Goal: Task Accomplishment & Management: Manage account settings

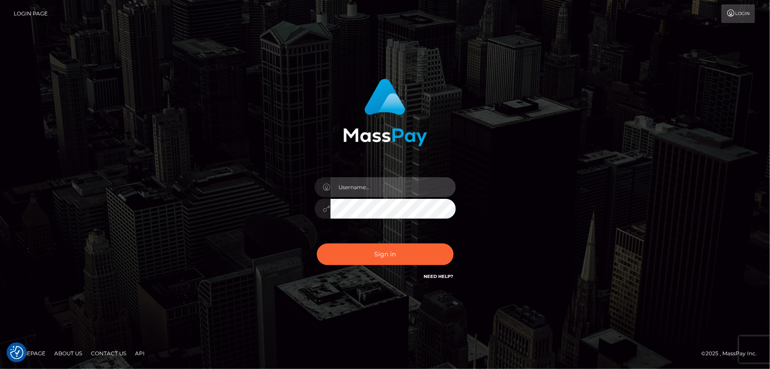
type input "[PERSON_NAME].Cirnat"
click at [457, 241] on div at bounding box center [374, 269] width 181 height 101
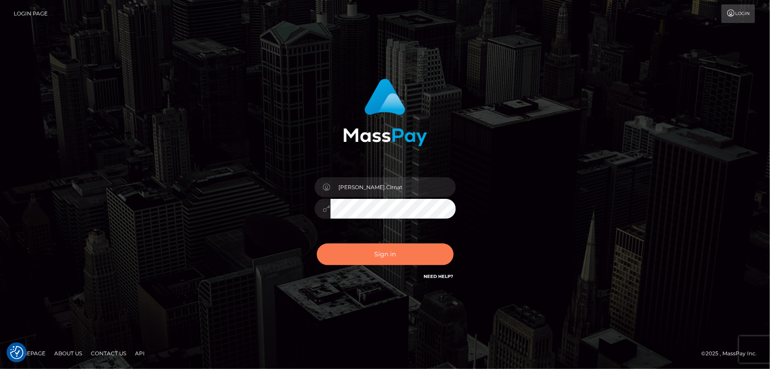
click at [380, 255] on button "Sign in" at bounding box center [385, 254] width 137 height 22
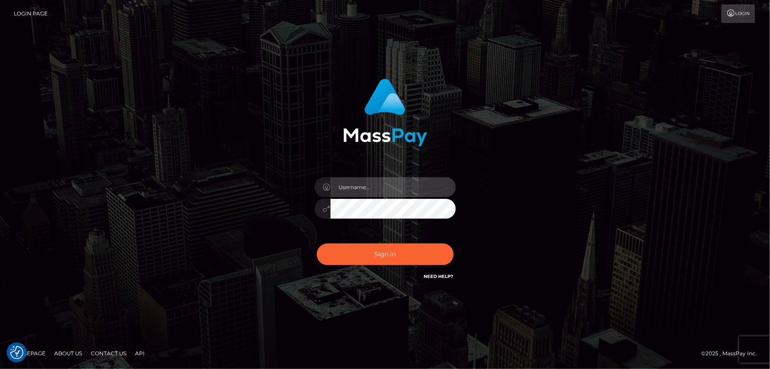
type input "Dan.Cirnat"
click at [450, 239] on div at bounding box center [374, 269] width 181 height 101
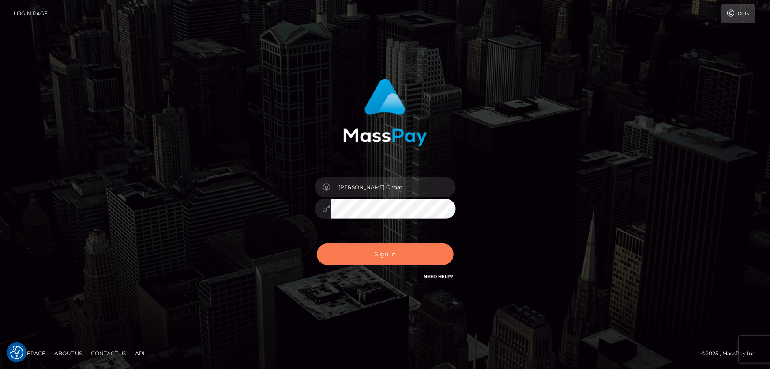
drag, startPoint x: 385, startPoint y: 253, endPoint x: 377, endPoint y: 253, distance: 7.5
click at [384, 253] on button "Sign in" at bounding box center [385, 254] width 137 height 22
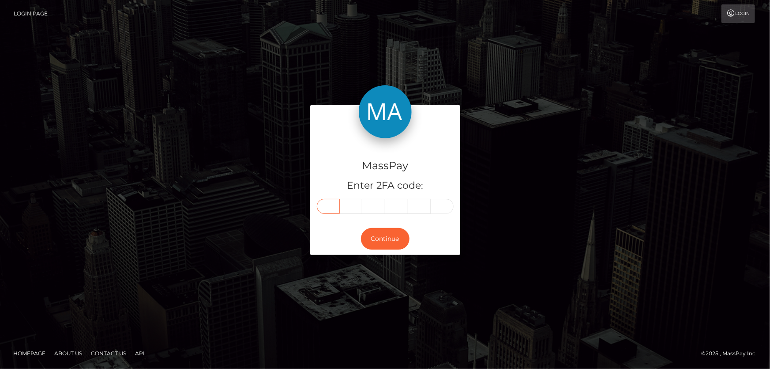
click at [325, 212] on input "text" at bounding box center [328, 206] width 23 height 15
type input "4"
type input "3"
type input "0"
type input "5"
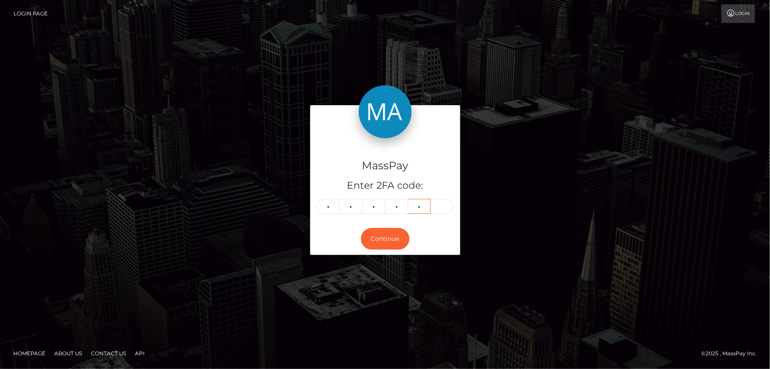
type input "1"
type input "4"
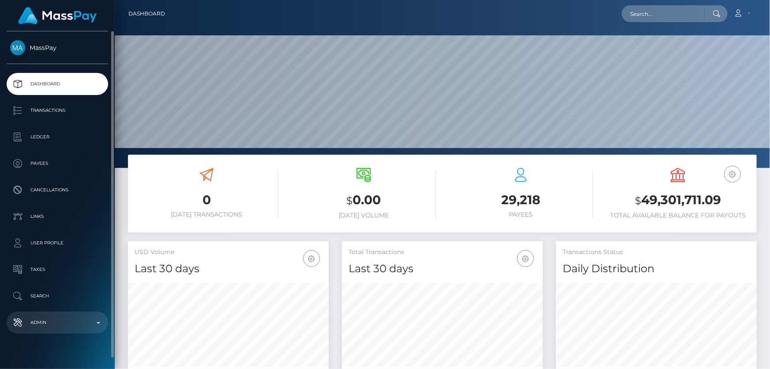
click at [66, 321] on p "Admin" at bounding box center [57, 322] width 94 height 13
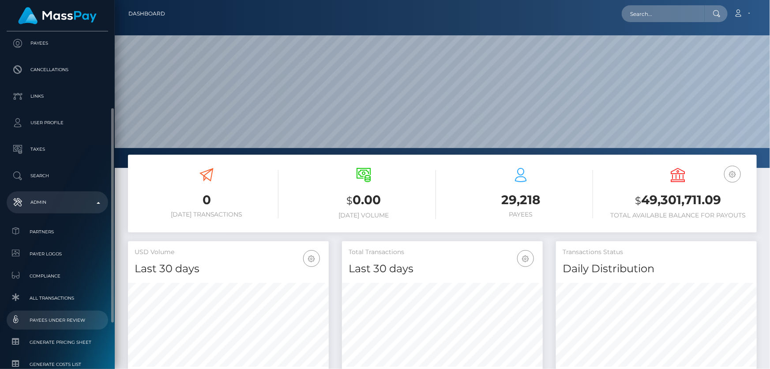
click at [65, 321] on span "Payees under Review" at bounding box center [57, 320] width 94 height 10
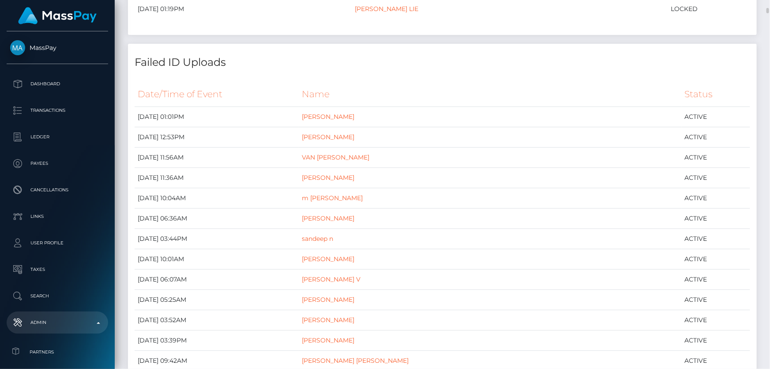
scroll to position [481, 0]
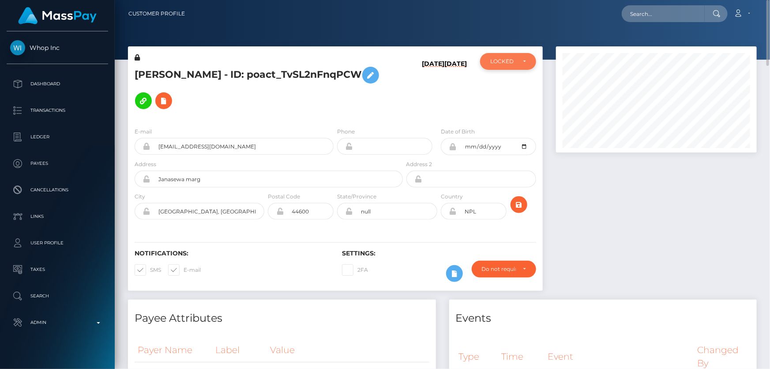
click at [512, 60] on div "LOCKED" at bounding box center [504, 61] width 26 height 7
click at [510, 80] on link "ACTIVE" at bounding box center [508, 85] width 56 height 16
select select "ACTIVE"
click at [243, 89] on h5 "SAJIT HASHMI - ID: poact_TvSL2nFnqPCW" at bounding box center [267, 87] width 264 height 51
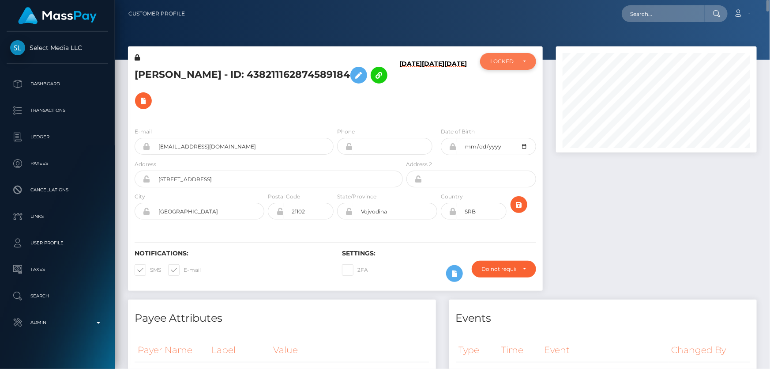
click at [513, 62] on div "LOCKED" at bounding box center [504, 61] width 26 height 7
click at [511, 85] on link "ACTIVE" at bounding box center [508, 85] width 56 height 16
select select "ACTIVE"
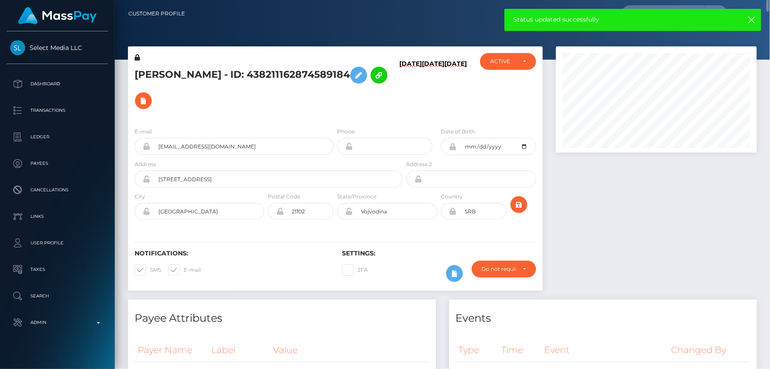
click at [382, 120] on div "E-mail garrygarrison2103@gmail.com Phone Address" at bounding box center [335, 174] width 415 height 108
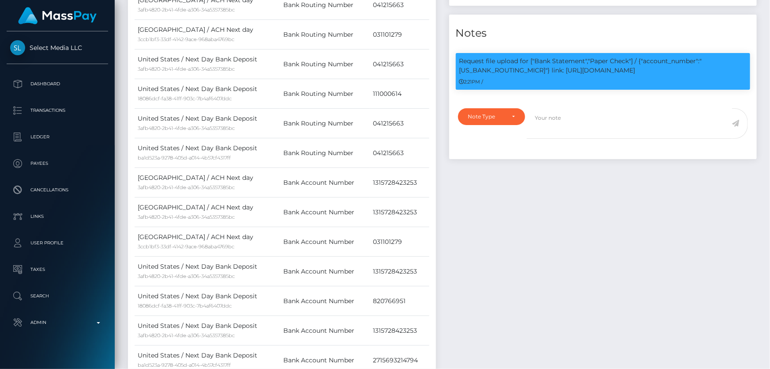
scroll to position [321, 0]
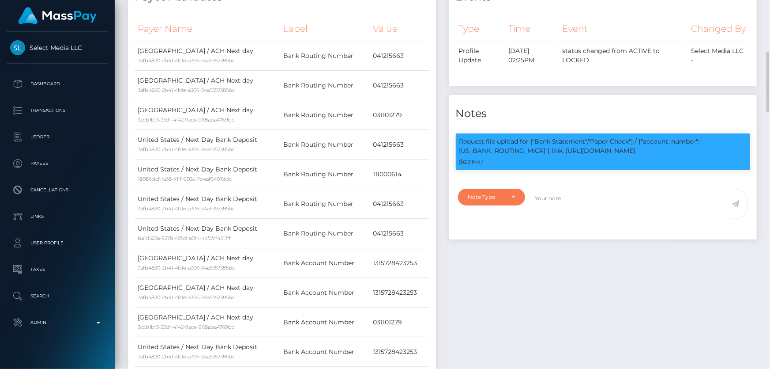
drag, startPoint x: 490, startPoint y: 200, endPoint x: 474, endPoint y: 225, distance: 29.6
click at [490, 200] on div "Note Type" at bounding box center [486, 196] width 37 height 7
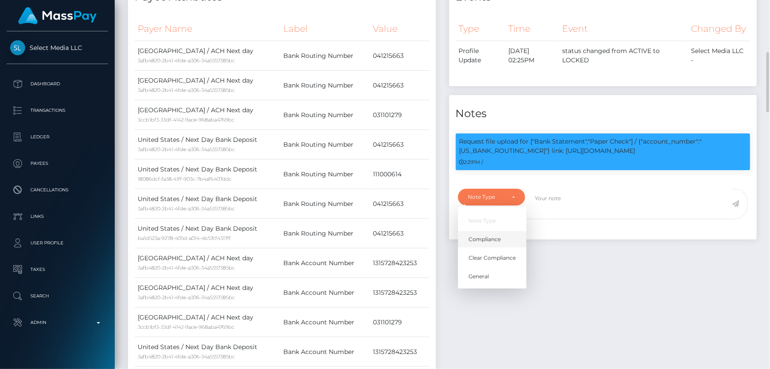
click at [502, 239] on link "Compliance" at bounding box center [492, 239] width 68 height 16
select select "COMPLIANCE"
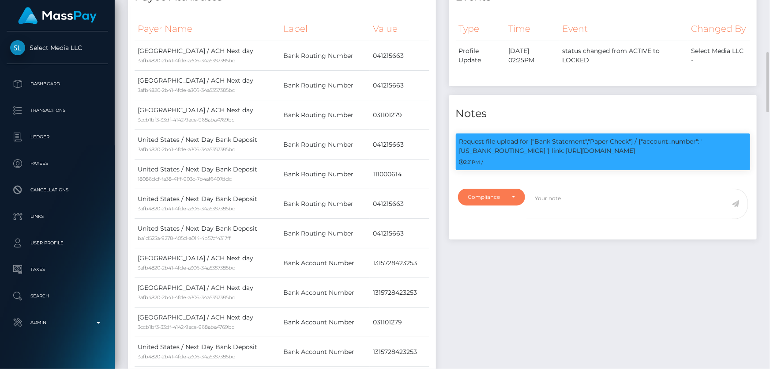
scroll to position [106, 200]
click at [714, 146] on p "Request file upload for ["Bank Statement","Paper Check"] / {"account_number":"0…" at bounding box center [604, 146] width 288 height 19
copy p "031101279"
click at [606, 205] on textarea at bounding box center [629, 204] width 205 height 30
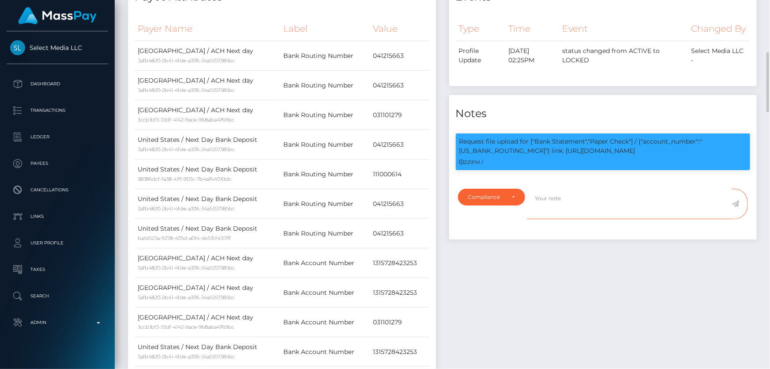
paste textarea "031101279"
type textarea "031101279 is a routing number."
click at [738, 206] on icon at bounding box center [737, 203] width 8 height 7
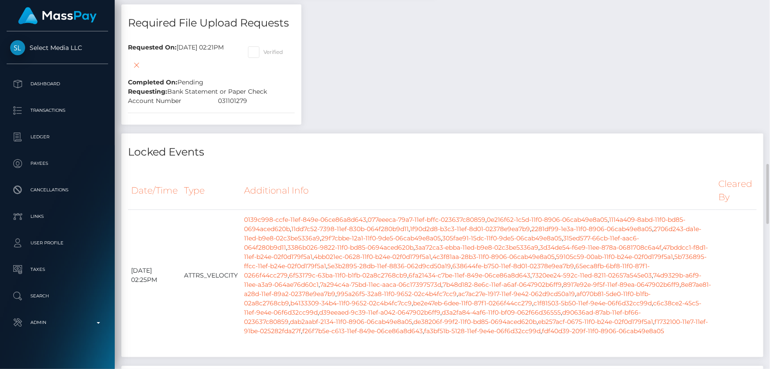
scroll to position [883, 0]
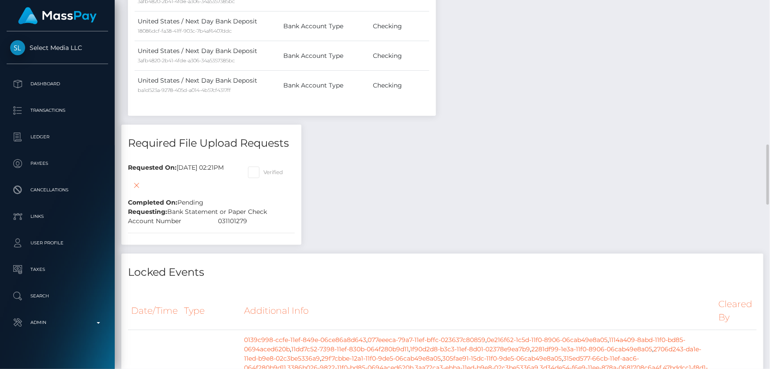
click at [264, 169] on span at bounding box center [264, 172] width 0 height 7
click at [269, 166] on input "Verified" at bounding box center [267, 169] width 6 height 6
checkbox input "true"
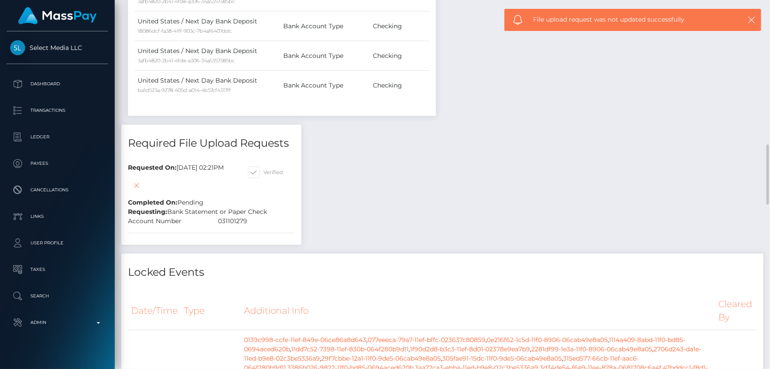
scroll to position [106, 200]
click at [139, 180] on icon at bounding box center [137, 185] width 11 height 11
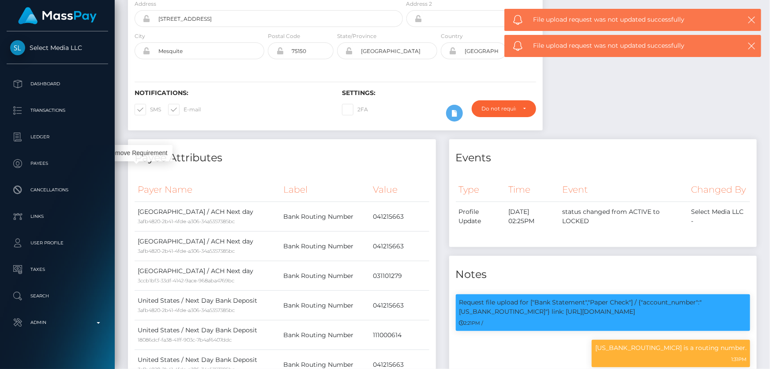
scroll to position [0, 0]
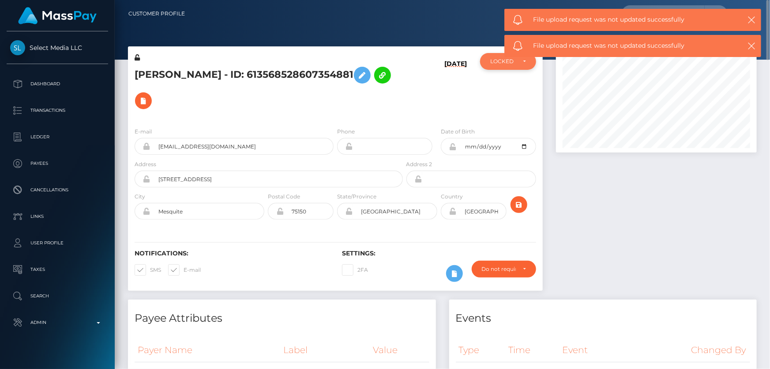
click at [492, 66] on div "LOCKED" at bounding box center [508, 61] width 56 height 17
click at [506, 82] on span "ACTIVE" at bounding box center [501, 85] width 20 height 8
select select "ACTIVE"
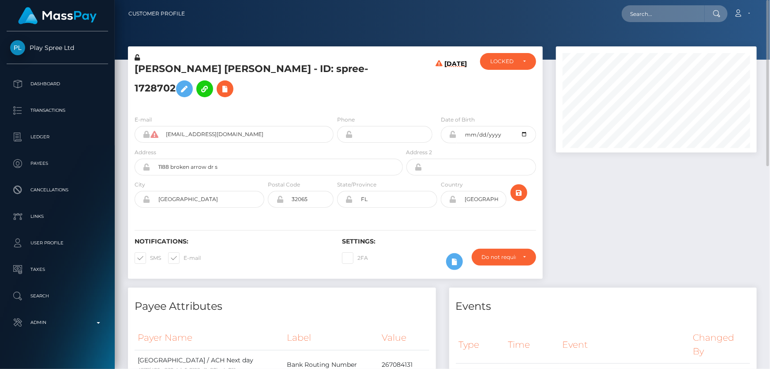
click at [230, 79] on h5 "[PERSON_NAME] [PERSON_NAME] - ID: spree-1728702" at bounding box center [267, 81] width 264 height 39
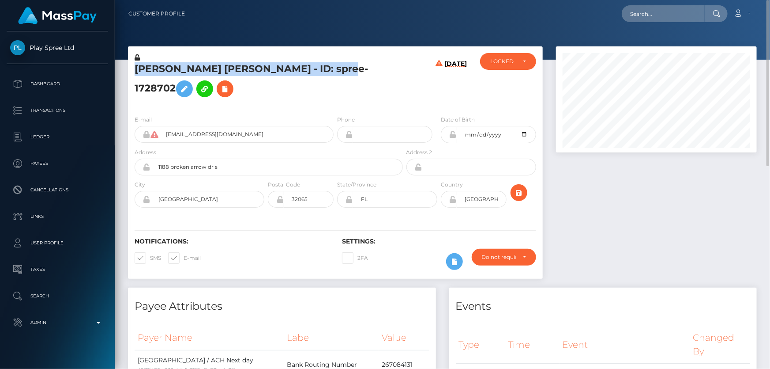
click at [230, 79] on h5 "[PERSON_NAME] [PERSON_NAME] - ID: spree-1728702" at bounding box center [267, 81] width 264 height 39
drag, startPoint x: 230, startPoint y: 79, endPoint x: 230, endPoint y: 88, distance: 9.7
copy h5 "RAY DANIEL CLARK - ID: spree-1728702"
click at [512, 59] on div "LOCKED" at bounding box center [504, 61] width 26 height 7
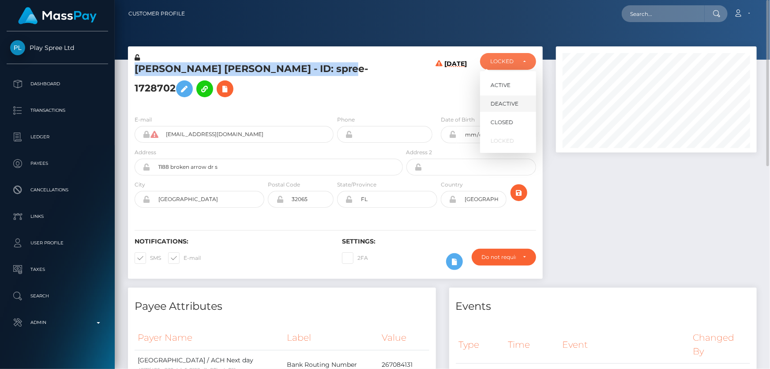
click at [508, 105] on span "DEACTIVE" at bounding box center [505, 104] width 28 height 8
select select "DEACTIVE"
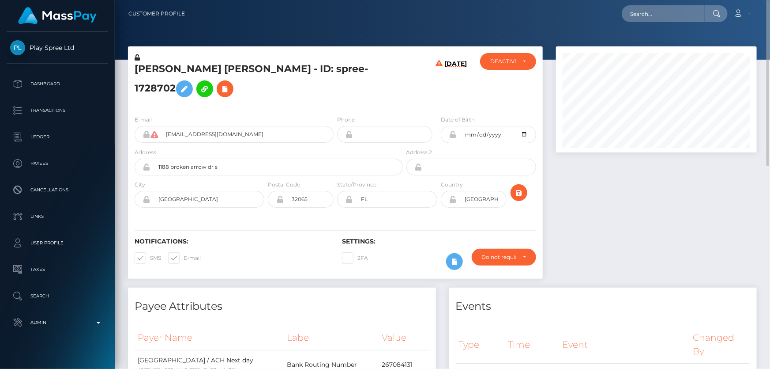
click at [246, 115] on div "E-mail papaslife52@gmail.com" at bounding box center [234, 129] width 199 height 28
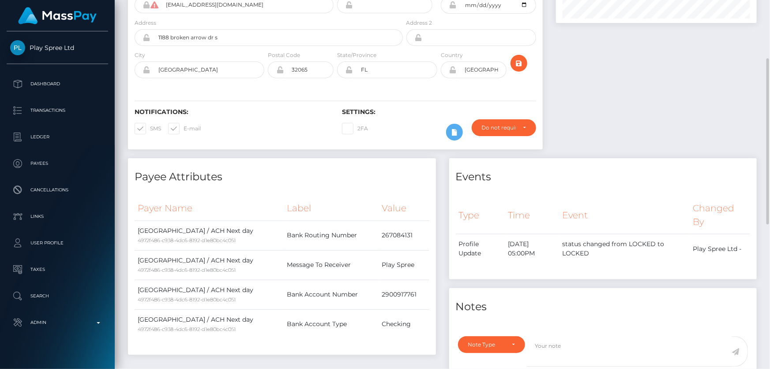
scroll to position [9, 0]
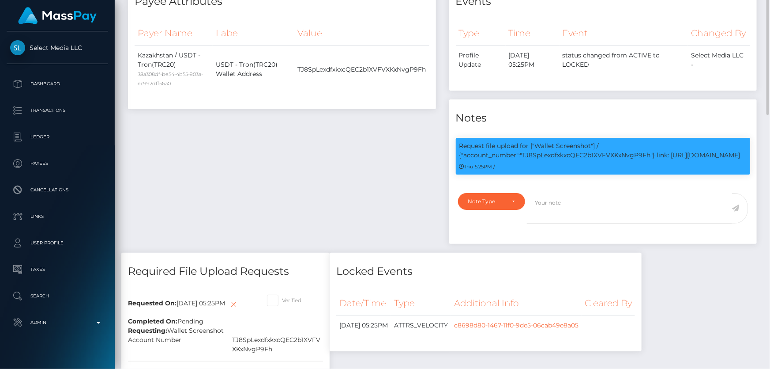
scroll to position [196, 0]
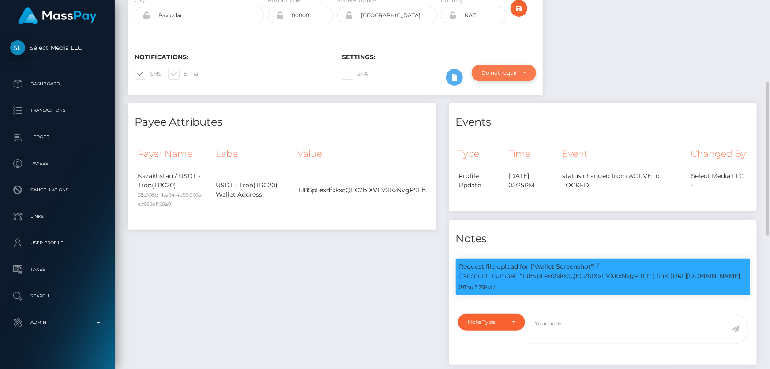
click at [525, 69] on div "Do not require" at bounding box center [504, 72] width 44 height 7
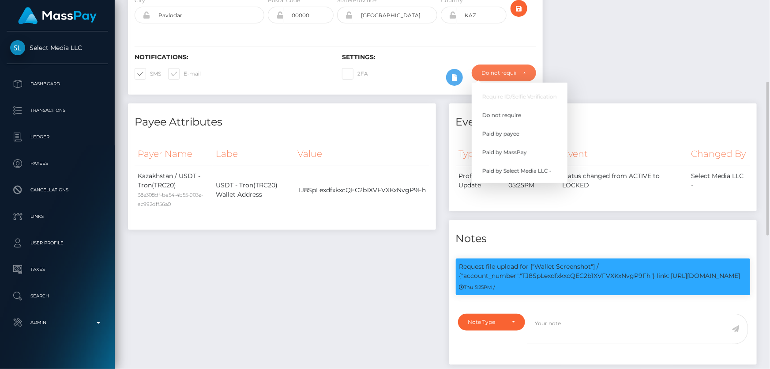
scroll to position [106, 200]
click at [523, 148] on span "Paid by MassPay" at bounding box center [505, 152] width 45 height 8
select select "2"
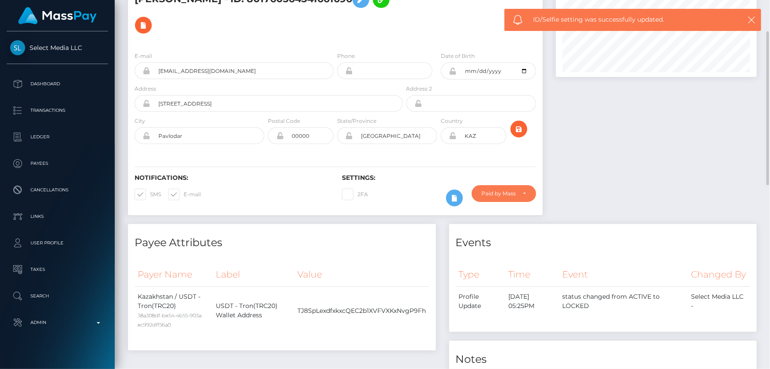
scroll to position [0, 0]
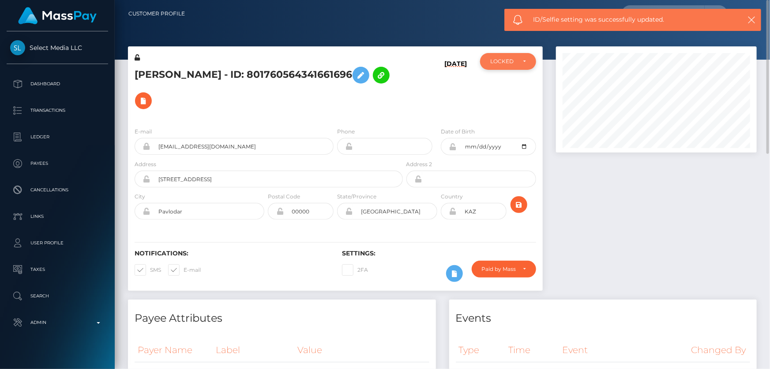
click at [492, 61] on div "LOCKED" at bounding box center [504, 61] width 26 height 7
click at [501, 88] on span "ACTIVE" at bounding box center [501, 85] width 20 height 8
select select "ACTIVE"
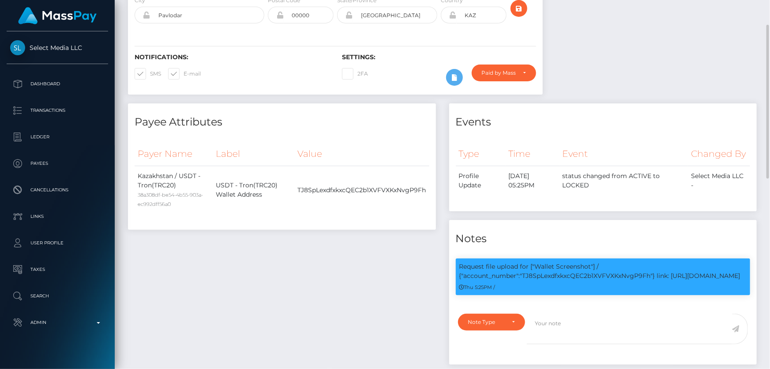
scroll to position [35, 0]
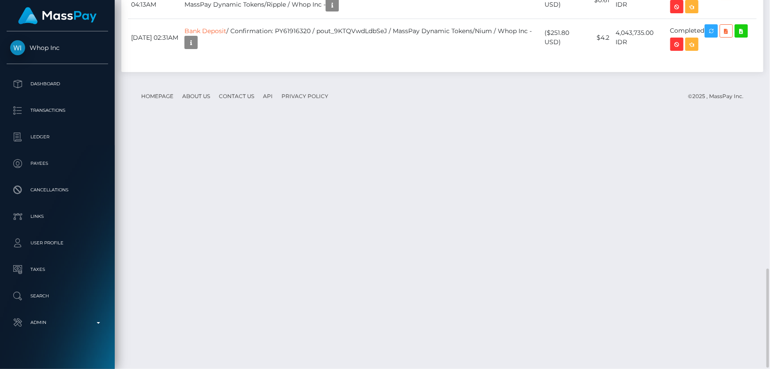
scroll to position [106, 200]
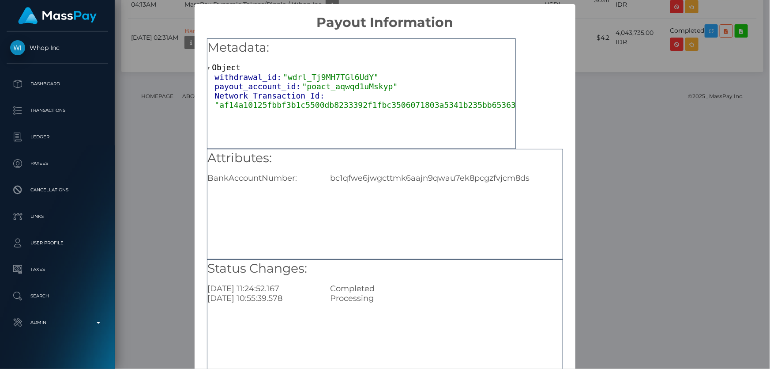
drag, startPoint x: 434, startPoint y: 247, endPoint x: 432, endPoint y: 237, distance: 10.2
click at [434, 247] on div "Attributes: BankAccountNumber: bc1qfwe6jwgcttmk6aajn9qwau7ek8pcgzfvjcm8ds" at bounding box center [385, 204] width 356 height 110
click at [419, 168] on div "Attributes: BankAccountNumber: bc1qfwe6jwgcttmk6aajn9qwau7ek8pcgzfvjcm8ds" at bounding box center [385, 166] width 355 height 34
click at [417, 180] on div "bc1qfwe6jwgcttmk6aajn9qwau7ek8pcgzfvjcm8ds" at bounding box center [447, 178] width 246 height 10
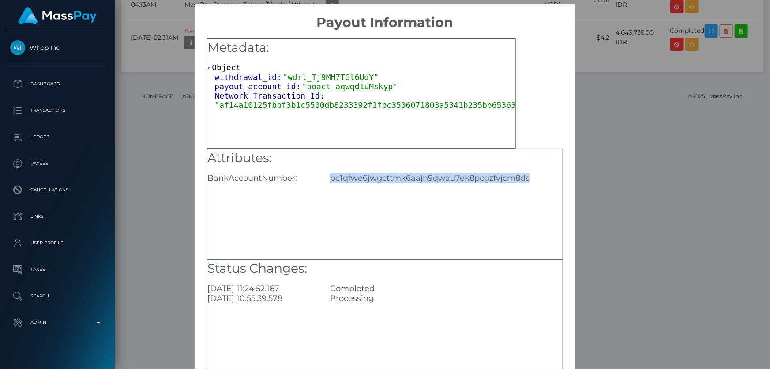
copy div "bc1qfwe6jwgcttmk6aajn9qwau7ek8pcgzfvjcm8ds"
click at [669, 126] on div "× Payout Information Metadata: Object withdrawal_id: "wdrl_Tj9MH7TGl6UdY" payou…" at bounding box center [385, 184] width 770 height 369
click at [651, 123] on div "× Payout Information Metadata: Object withdrawal_id: "wdrl_Tj9MH7TGl6UdY" payou…" at bounding box center [385, 184] width 770 height 369
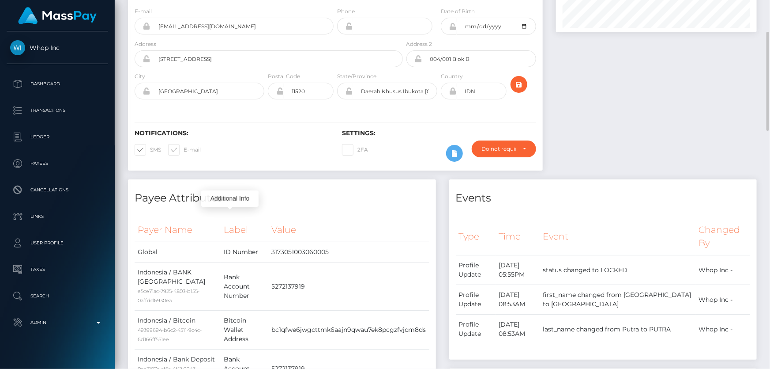
scroll to position [0, 0]
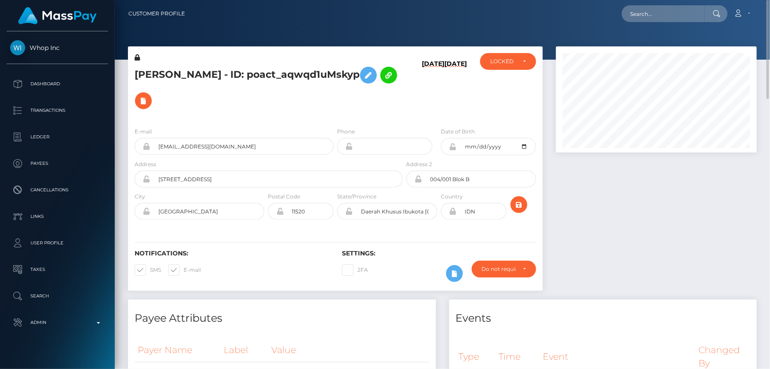
click at [363, 87] on h5 "[PERSON_NAME] - ID: poact_aqwqd1uMskyp" at bounding box center [267, 87] width 264 height 51
click at [149, 95] on icon at bounding box center [143, 100] width 11 height 11
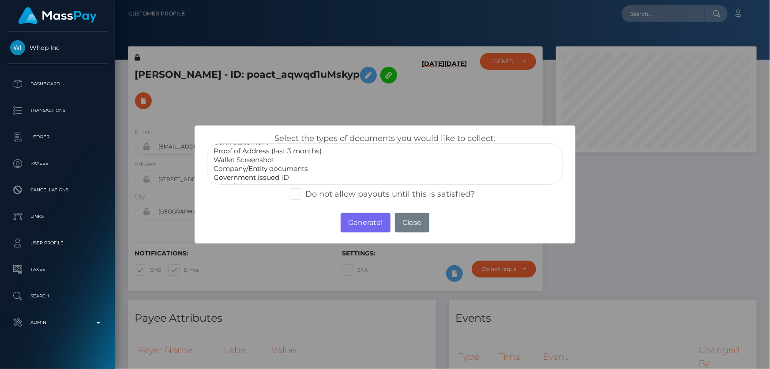
scroll to position [25, 0]
select select "Miscellaneous"
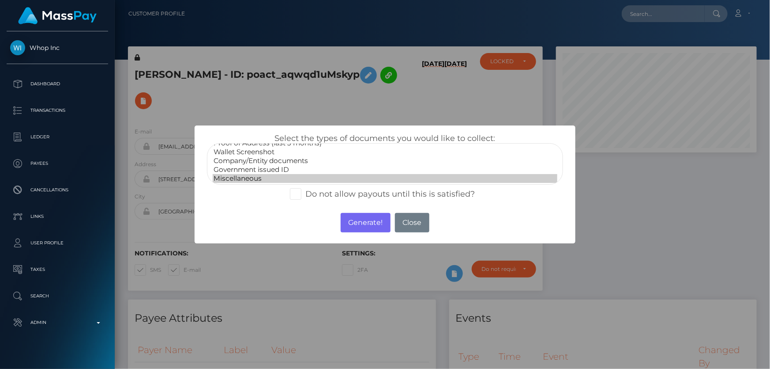
click at [253, 177] on option "Miscellaneous" at bounding box center [385, 178] width 344 height 9
click at [365, 222] on button "Generate!" at bounding box center [366, 222] width 50 height 19
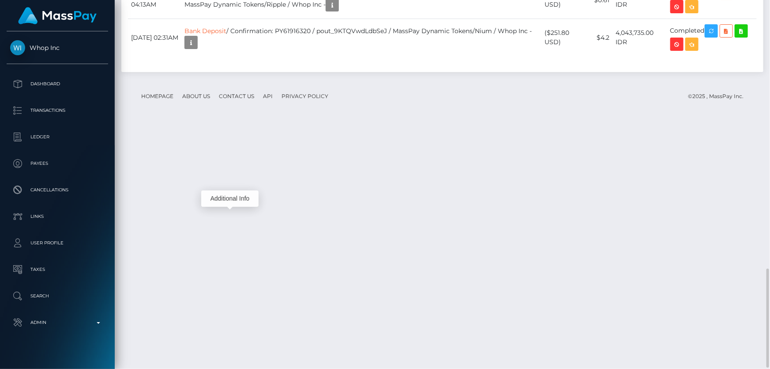
scroll to position [106, 200]
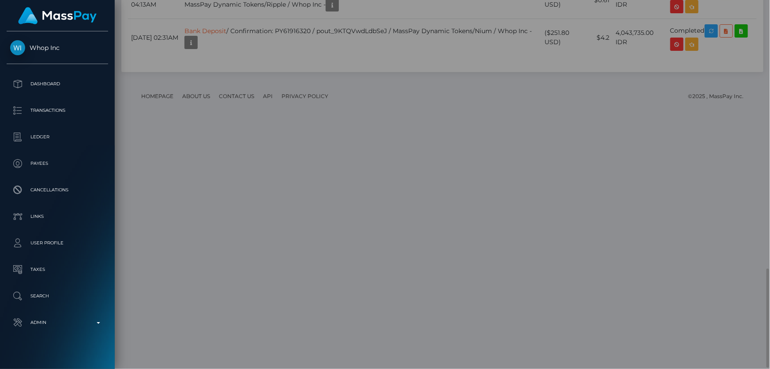
scroll to position [0, 0]
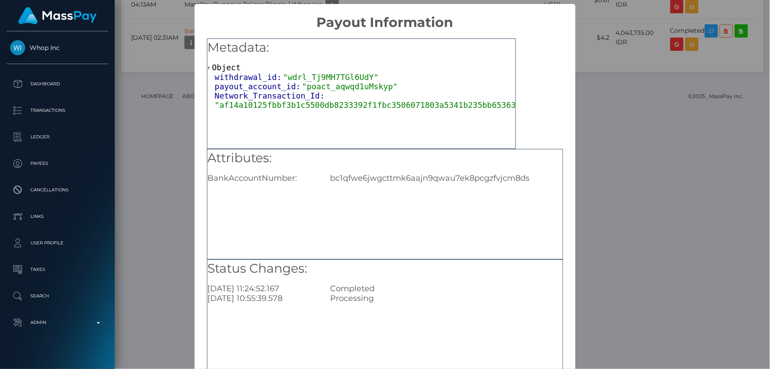
click at [383, 182] on div "bc1qfwe6jwgcttmk6aajn9qwau7ek8pcgzfvjcm8ds" at bounding box center [447, 178] width 246 height 10
click at [383, 177] on div "bc1qfwe6jwgcttmk6aajn9qwau7ek8pcgzfvjcm8ds" at bounding box center [447, 178] width 246 height 10
copy div "bc1qfwe6jwgcttmk6aajn9qwau7ek8pcgzfvjcm8ds"
click at [635, 138] on div "× Payout Information Metadata: Object withdrawal_id: "wdrl_Tj9MH7TGl6UdY" payou…" at bounding box center [385, 184] width 770 height 369
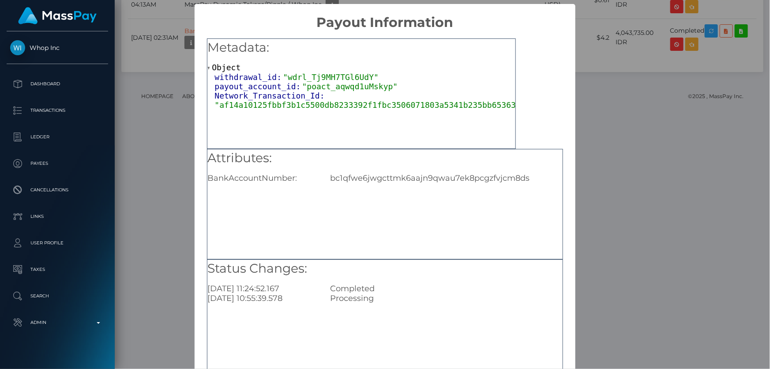
click at [635, 138] on div "× Payout Information Metadata: Object withdrawal_id: "wdrl_Tj9MH7TGl6UdY" payou…" at bounding box center [385, 184] width 770 height 369
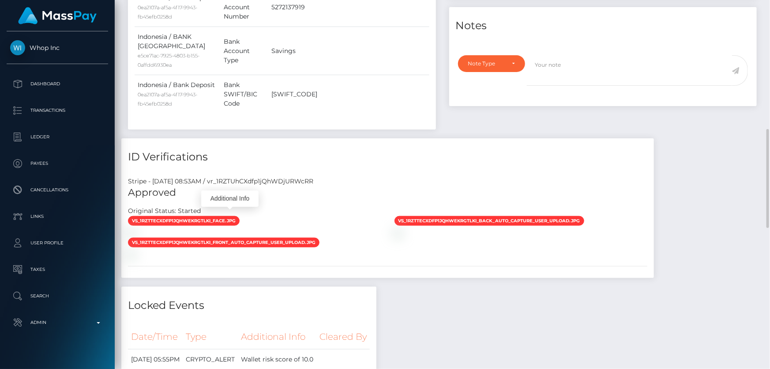
scroll to position [321, 0]
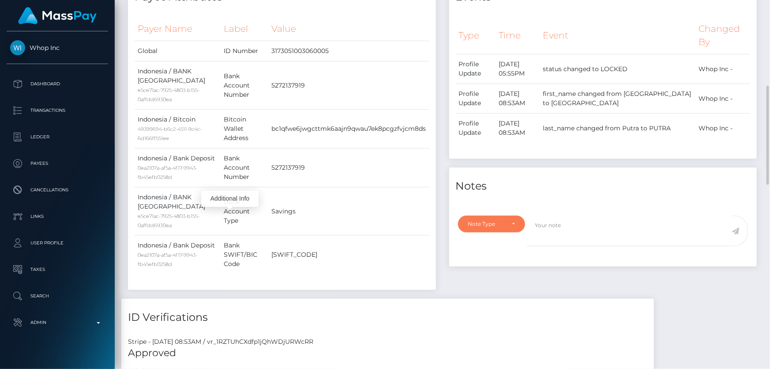
drag, startPoint x: 504, startPoint y: 205, endPoint x: 493, endPoint y: 223, distance: 21.0
click at [503, 215] on div "Note Type" at bounding box center [492, 223] width 68 height 17
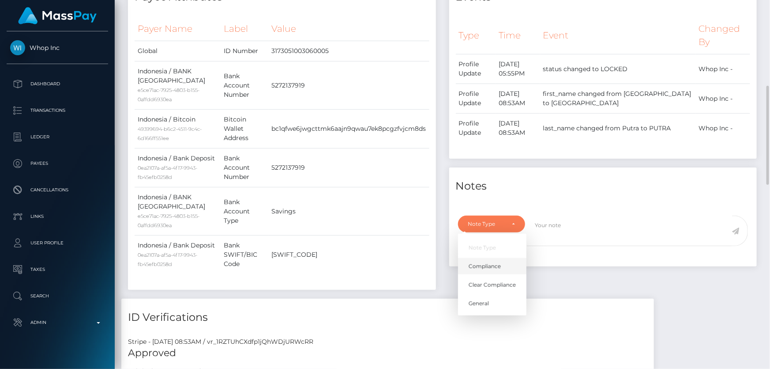
click at [484, 262] on span "Compliance" at bounding box center [485, 266] width 32 height 8
select select "COMPLIANCE"
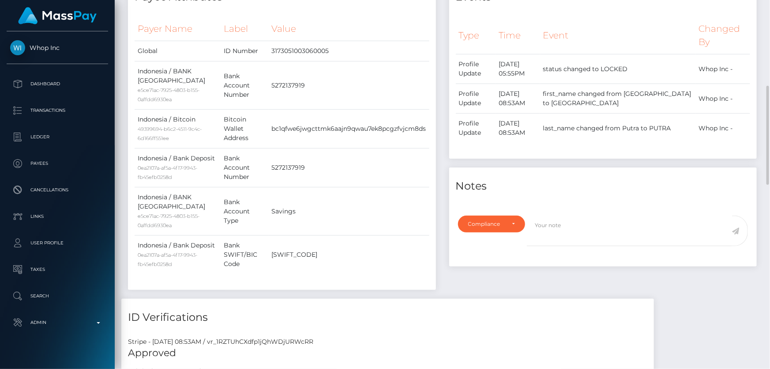
click at [609, 199] on div at bounding box center [603, 204] width 308 height 11
click at [591, 219] on textarea at bounding box center [629, 230] width 205 height 30
paste textarea "bc1qfwe6jwgcttmk6aajn9qwau7ek8pcgzfvjcm8ds"
paste textarea "Pig Butchering"
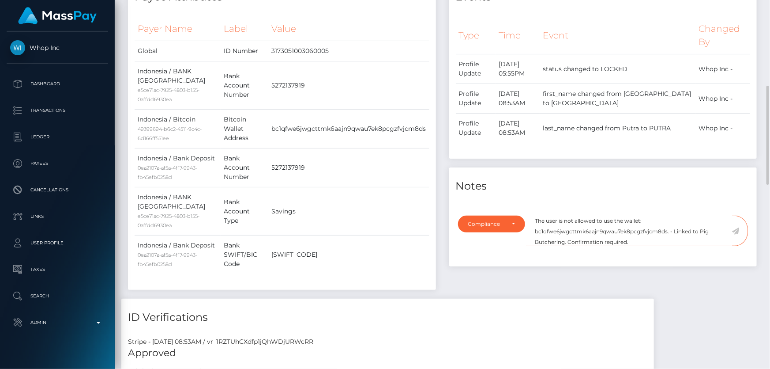
type textarea "The user is not allowed to use the wallet: bc1qfwe6jwgcttmk6aajn9qwau7ek8pcgzfv…"
click at [739, 227] on icon at bounding box center [737, 230] width 8 height 7
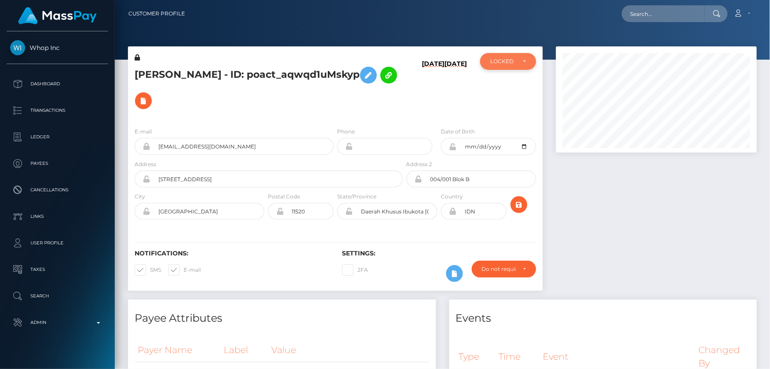
scroll to position [441441, 441346]
click at [515, 62] on div "LOCKED" at bounding box center [504, 61] width 26 height 7
click at [507, 102] on span "DEACTIVE" at bounding box center [505, 104] width 28 height 8
select select "DEACTIVE"
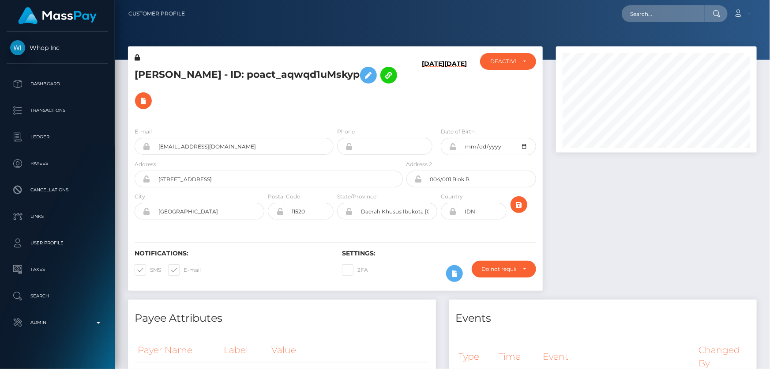
click at [244, 127] on div "E-mail zahrantnc@gmail.com" at bounding box center [234, 141] width 199 height 28
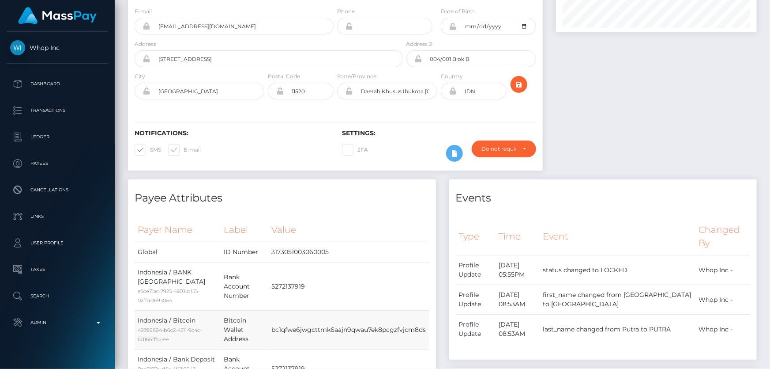
scroll to position [0, 0]
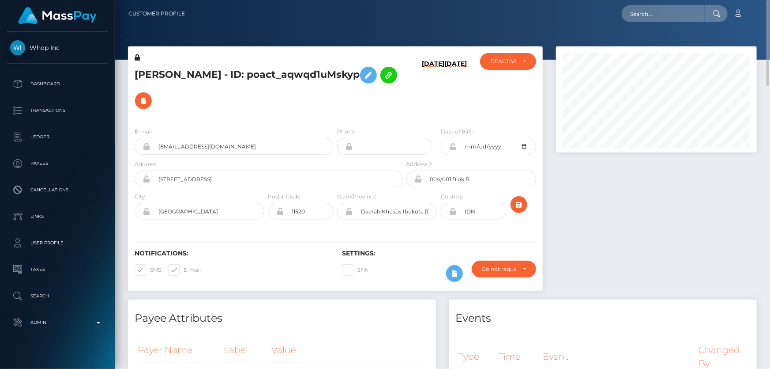
click at [191, 84] on h5 "ZAHRAN MA'RUFI PUTRA - ID: poact_aqwqd1uMskyp" at bounding box center [267, 87] width 264 height 51
copy h5 "ZAHRAN MA'RUFI PUTRA - ID: poact_aqwqd1uMskyp"
drag, startPoint x: 618, startPoint y: 270, endPoint x: 611, endPoint y: 270, distance: 7.5
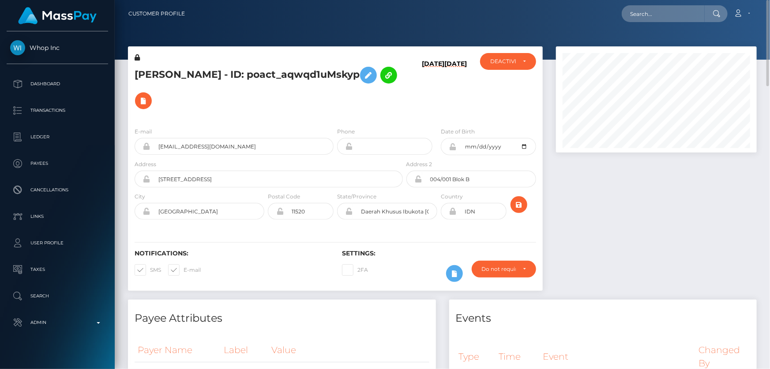
click at [618, 269] on div at bounding box center [657, 172] width 214 height 253
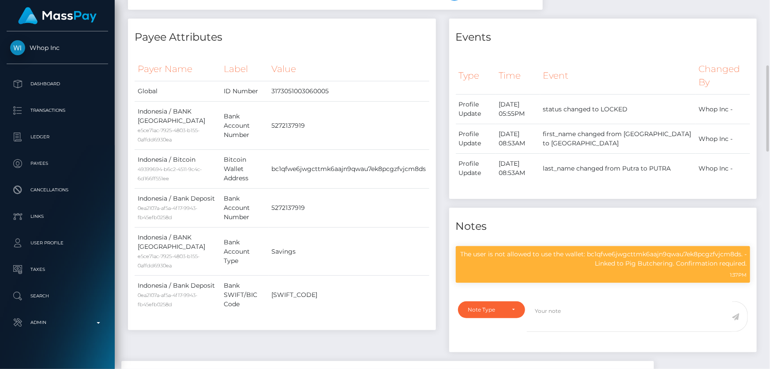
scroll to position [106, 200]
click at [567, 249] on p "The user is not allowed to use the wallet: bc1qfwe6jwgcttmk6aajn9qwau7ek8pcgzfv…" at bounding box center [604, 258] width 288 height 19
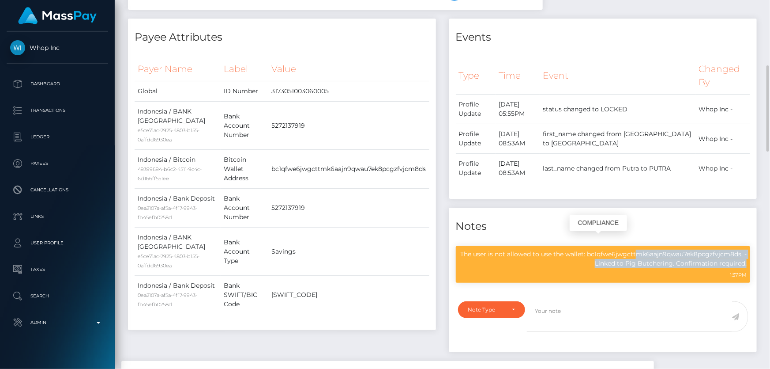
click at [567, 249] on p "The user is not allowed to use the wallet: bc1qfwe6jwgcttmk6aajn9qwau7ek8pcgzfv…" at bounding box center [604, 258] width 288 height 19
copy div "The user is not allowed to use the wallet: bc1qfwe6jwgcttmk6aajn9qwau7ek8pcgzfv…"
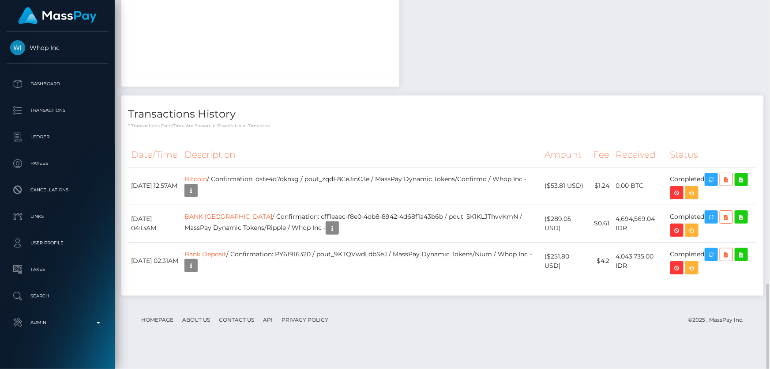
scroll to position [1164, 0]
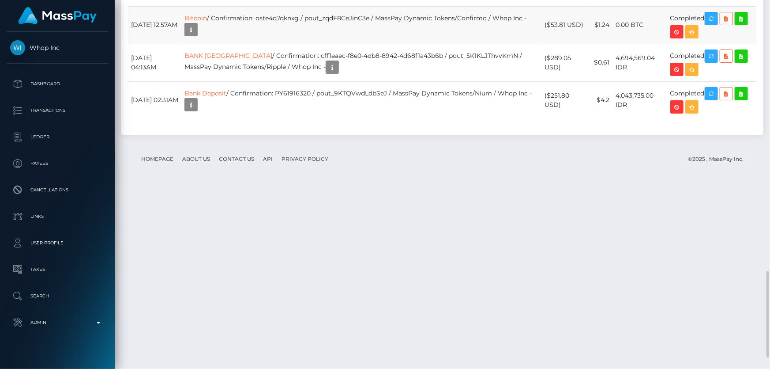
drag, startPoint x: 582, startPoint y: 256, endPoint x: 555, endPoint y: 257, distance: 26.9
click at [551, 44] on td "($53.81 USD)" at bounding box center [566, 25] width 48 height 38
copy td "$53.81 USD"
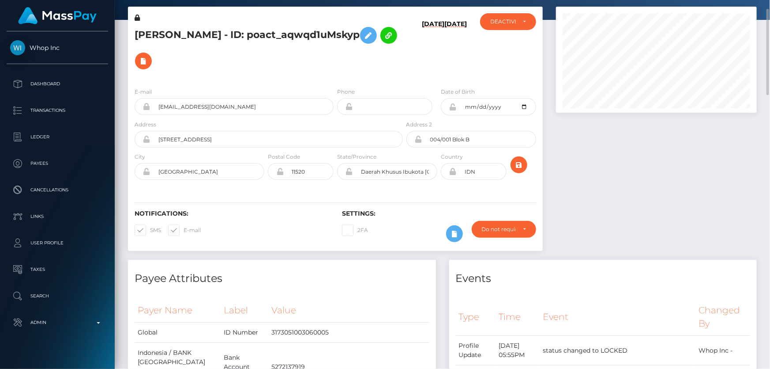
scroll to position [0, 0]
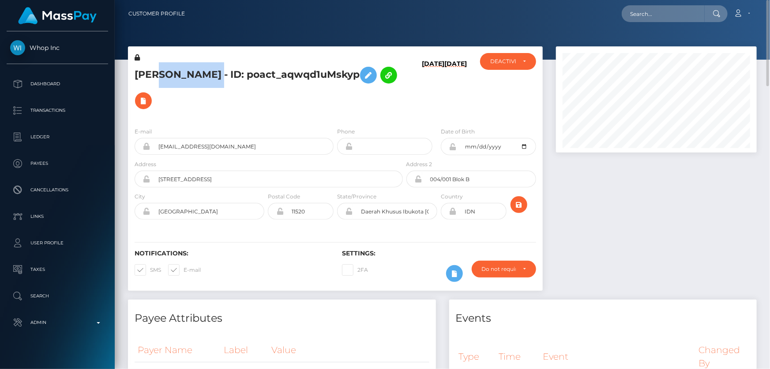
drag, startPoint x: 260, startPoint y: 69, endPoint x: 161, endPoint y: 62, distance: 98.8
click at [161, 62] on h5 "ZAHRAN MA'RUFI PUTRA - ID: poact_aqwqd1uMskyp" at bounding box center [267, 87] width 264 height 51
click at [153, 66] on h5 "ZAHRAN MA'RUFI PUTRA - ID: poact_aqwqd1uMskyp" at bounding box center [267, 87] width 264 height 51
drag, startPoint x: 133, startPoint y: 69, endPoint x: 260, endPoint y: 74, distance: 127.3
click at [260, 74] on div "ZAHRAN MA'RUFI PUTRA - ID: poact_aqwqd1uMskyp" at bounding box center [266, 86] width 277 height 67
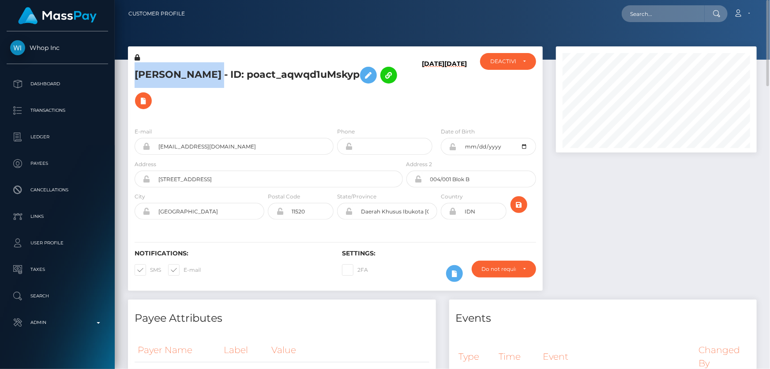
copy h5 "ZAHRAN MA'RUFI PUTRA"
drag, startPoint x: 220, startPoint y: 135, endPoint x: 155, endPoint y: 132, distance: 65.8
click at [155, 138] on input "zahrantnc@gmail.com" at bounding box center [242, 146] width 183 height 17
click at [445, 85] on h6 "[DATE]" at bounding box center [456, 88] width 23 height 57
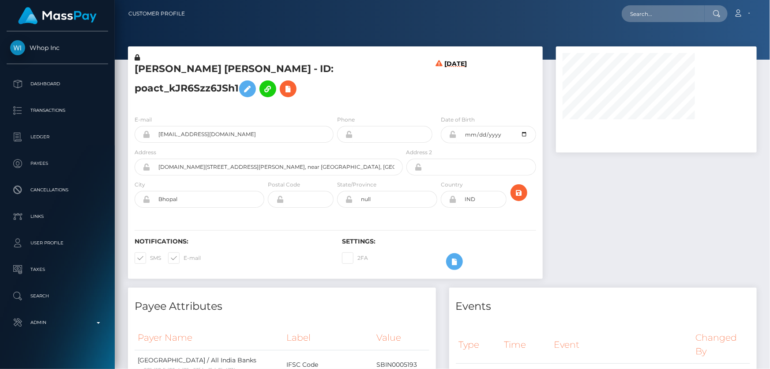
click at [317, 120] on div "E-mail [EMAIL_ADDRESS][DOMAIN_NAME] Phone Date of Birth" at bounding box center [335, 162] width 415 height 108
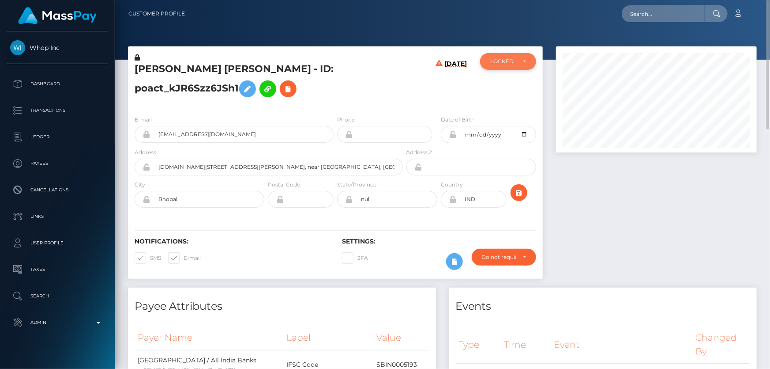
click at [498, 62] on div "LOCKED" at bounding box center [504, 61] width 26 height 7
click at [514, 106] on span "DEACTIVE" at bounding box center [505, 104] width 28 height 8
select select "DEACTIVE"
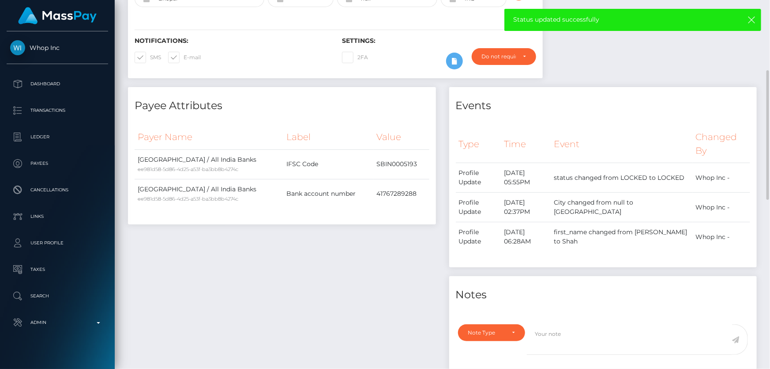
scroll to position [321, 0]
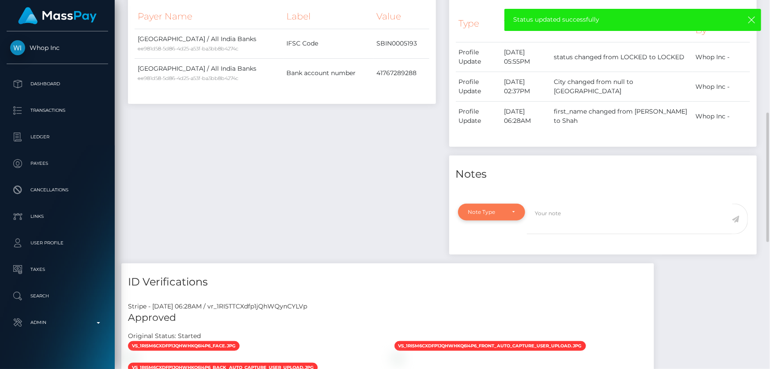
click at [493, 215] on div "Note Type" at bounding box center [486, 211] width 37 height 7
click at [495, 260] on link "Compliance" at bounding box center [492, 254] width 68 height 16
select select "COMPLIANCE"
click at [550, 234] on textarea at bounding box center [629, 219] width 205 height 30
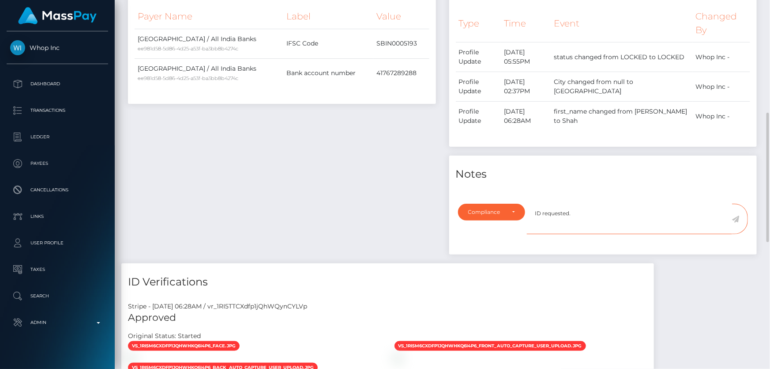
type textarea "ID requested."
click at [737, 223] on icon at bounding box center [737, 218] width 8 height 7
click at [335, 196] on div "Payee Attributes Payer Name Label Value [GEOGRAPHIC_DATA] / All India Banks ee9…" at bounding box center [281, 114] width 321 height 297
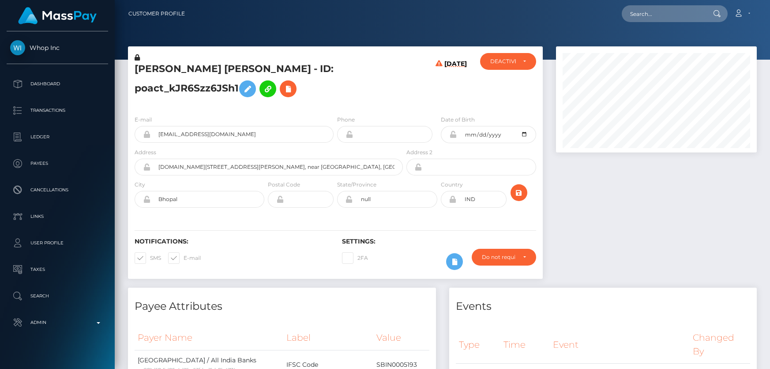
click at [185, 74] on h5 "[PERSON_NAME] [PERSON_NAME] - ID: poact_kJR6Szz6JSh1" at bounding box center [267, 81] width 264 height 39
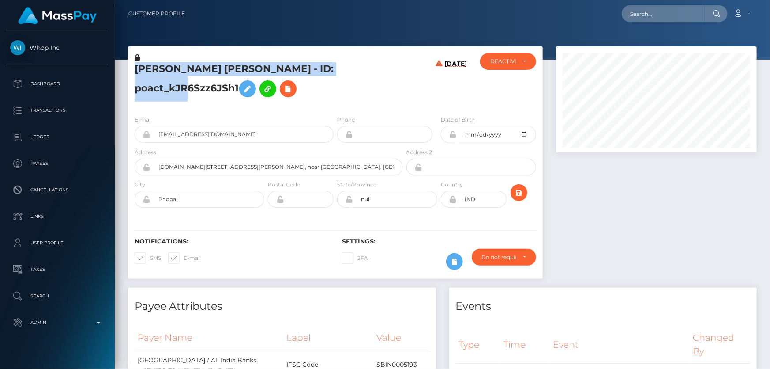
click at [185, 74] on h5 "[PERSON_NAME] [PERSON_NAME] - ID: poact_kJR6Szz6JSh1" at bounding box center [267, 81] width 264 height 39
copy h5 "[PERSON_NAME] [PERSON_NAME] - ID: poact_kJR6Szz6JSh1"
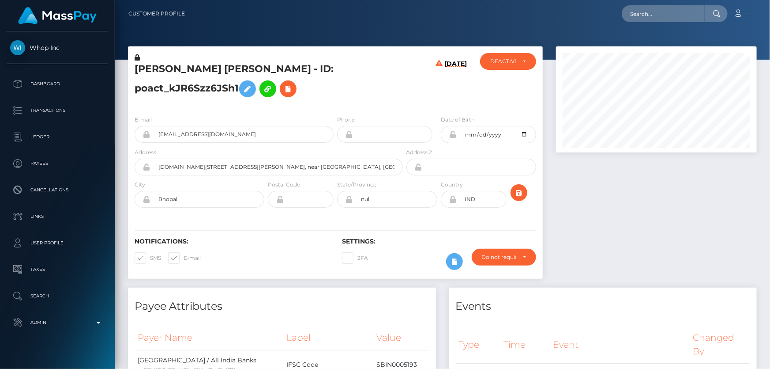
click at [316, 98] on h5 "[PERSON_NAME] [PERSON_NAME] - ID: poact_kJR6Szz6JSh1" at bounding box center [267, 81] width 264 height 39
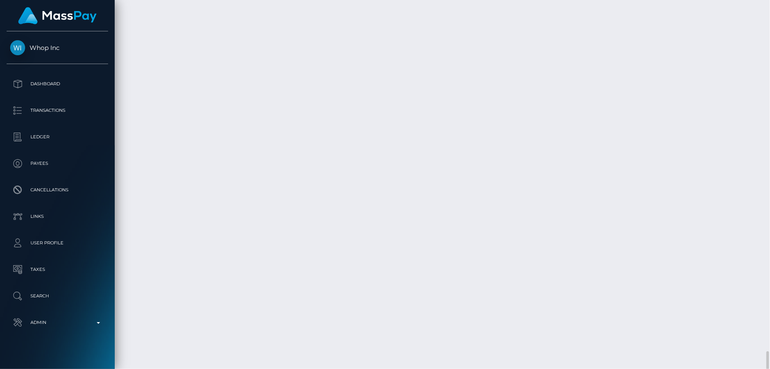
scroll to position [2013, 0]
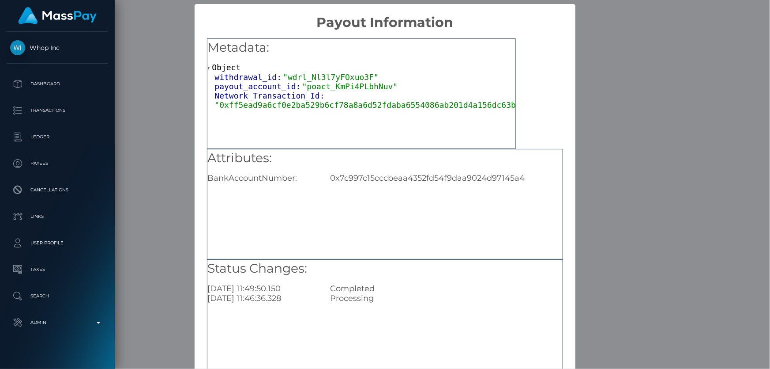
drag, startPoint x: 437, startPoint y: 247, endPoint x: 400, endPoint y: 226, distance: 42.3
click at [434, 243] on div "Attributes: BankAccountNumber: 0x7c997c15cccbeaa4352fd54f9daa9024d97145a4" at bounding box center [385, 204] width 356 height 110
click at [379, 175] on div "0x7c997c15cccbeaa4352fd54f9daa9024d97145a4" at bounding box center [447, 178] width 246 height 10
copy div "0x7c997c15cccbeaa4352fd54f9daa9024d97145a4"
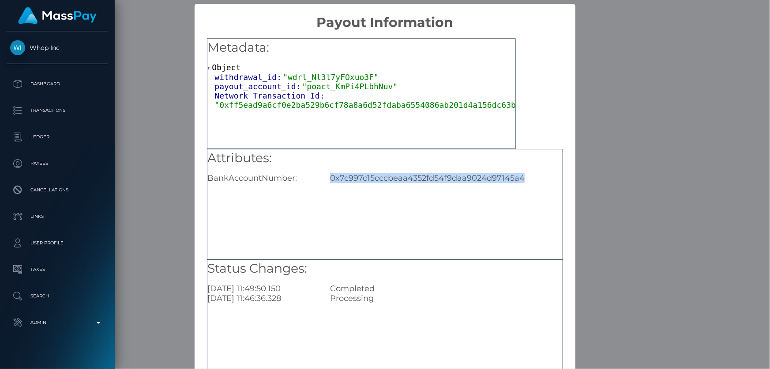
click at [632, 229] on div "× Payout Information Metadata: Object withdrawal_id: "wdrl_Nl3l7yFOxuo3F" payou…" at bounding box center [385, 184] width 770 height 369
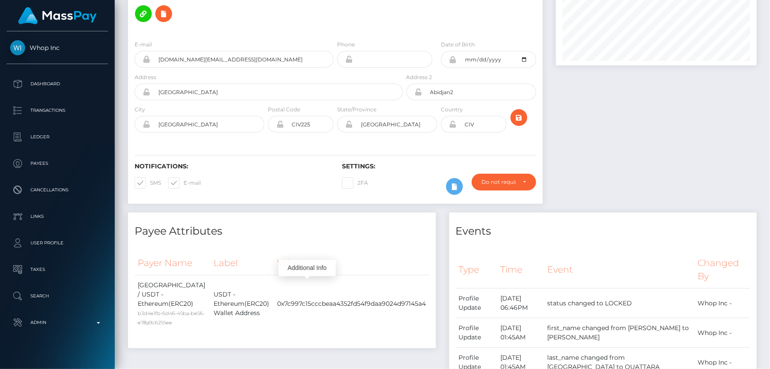
scroll to position [0, 0]
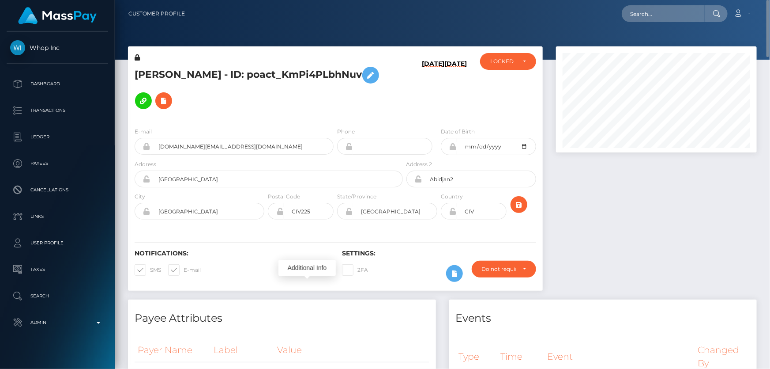
click at [248, 79] on h5 "[PERSON_NAME] - ID: poact_KmPi4PLbhNuv" at bounding box center [267, 87] width 264 height 51
click at [164, 99] on icon at bounding box center [164, 100] width 11 height 11
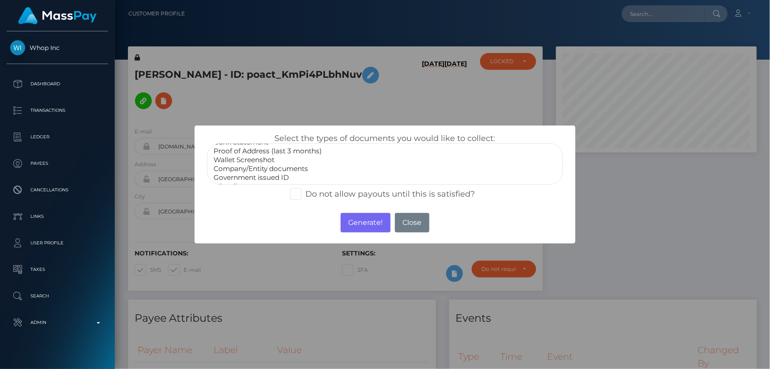
scroll to position [25, 0]
select select "Miscellaneous"
click at [253, 175] on option "Miscellaneous" at bounding box center [385, 178] width 344 height 9
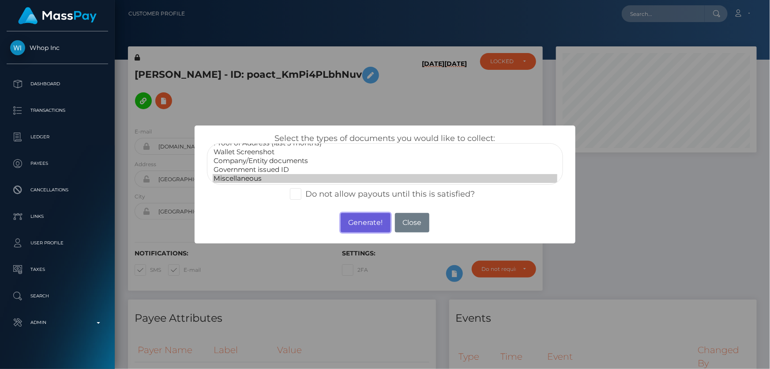
click at [370, 221] on button "Generate!" at bounding box center [366, 222] width 50 height 19
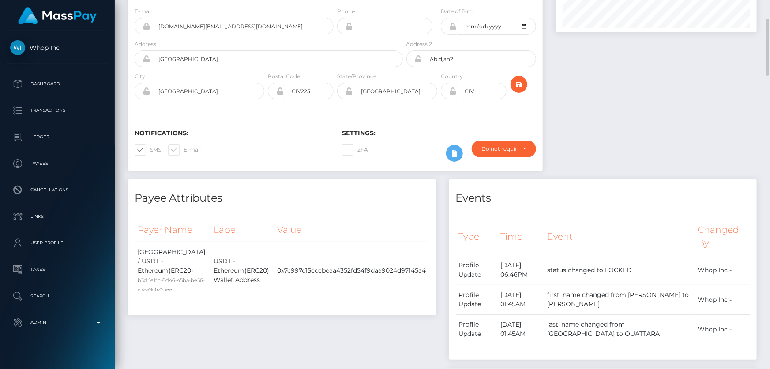
scroll to position [0, 0]
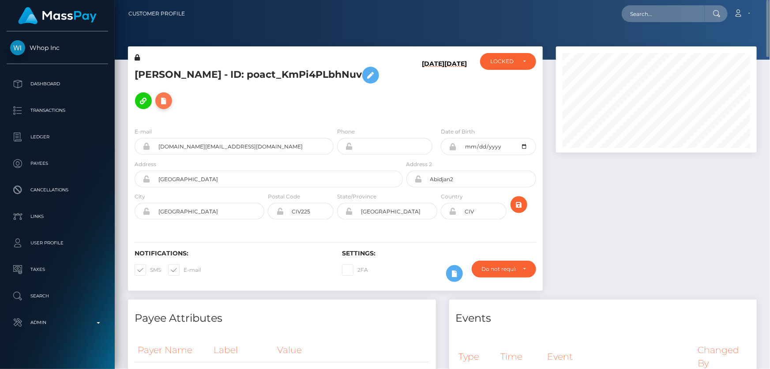
click at [163, 99] on icon at bounding box center [164, 100] width 11 height 11
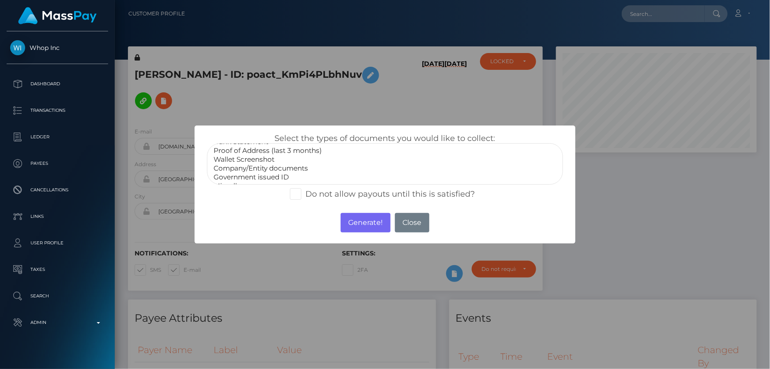
scroll to position [25, 0]
select select "Miscellaneous"
click at [251, 175] on option "Miscellaneous" at bounding box center [385, 178] width 344 height 9
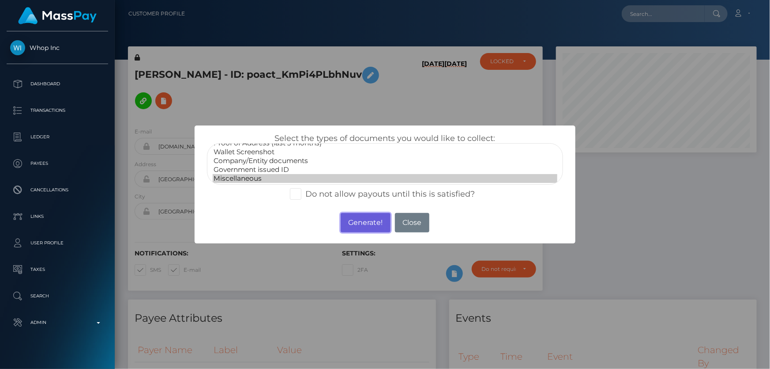
click at [358, 219] on button "Generate!" at bounding box center [366, 222] width 50 height 19
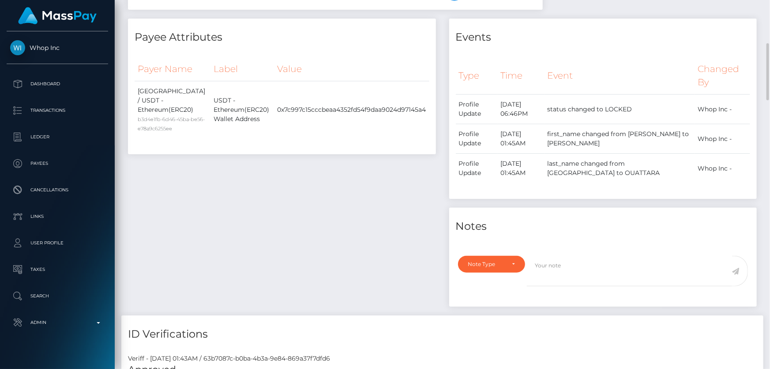
scroll to position [401, 0]
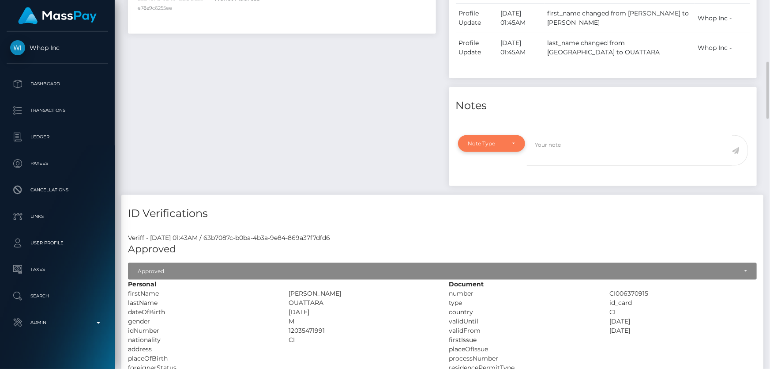
click at [491, 145] on div "Note Type" at bounding box center [486, 143] width 37 height 7
click at [490, 185] on span "Compliance" at bounding box center [485, 186] width 32 height 8
select select "COMPLIANCE"
click at [550, 161] on textarea at bounding box center [629, 150] width 205 height 30
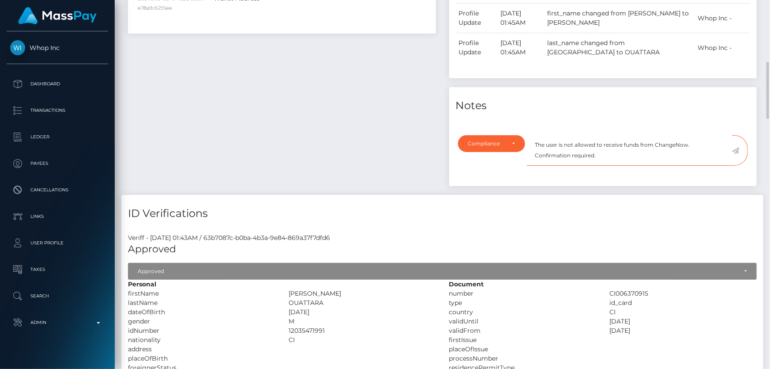
type textarea "The user is not allowed to receive funds from ChangeNow. Confirmation required."
click at [737, 149] on icon at bounding box center [737, 150] width 8 height 7
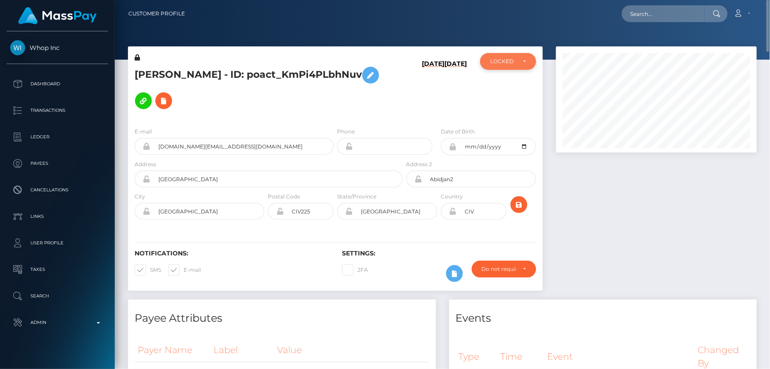
click at [525, 68] on div "LOCKED" at bounding box center [508, 61] width 56 height 17
click at [521, 101] on link "DEACTIVE" at bounding box center [508, 103] width 56 height 16
select select "DEACTIVE"
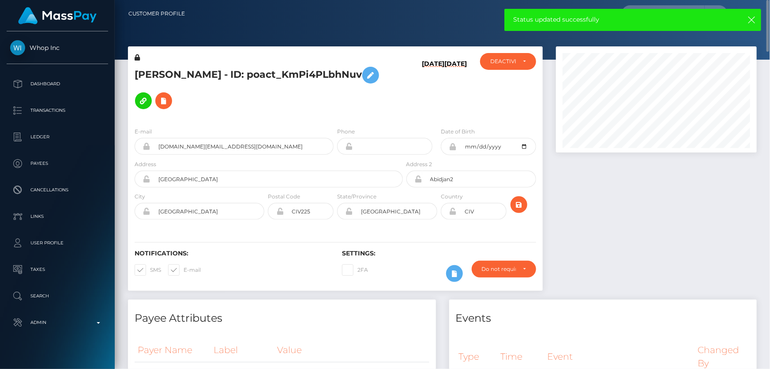
click at [208, 72] on h5 "[PERSON_NAME] - ID: poact_KmPi4PLbhNuv" at bounding box center [267, 87] width 264 height 51
copy h5 "[PERSON_NAME] - ID: poact_KmPi4PLbhNuv"
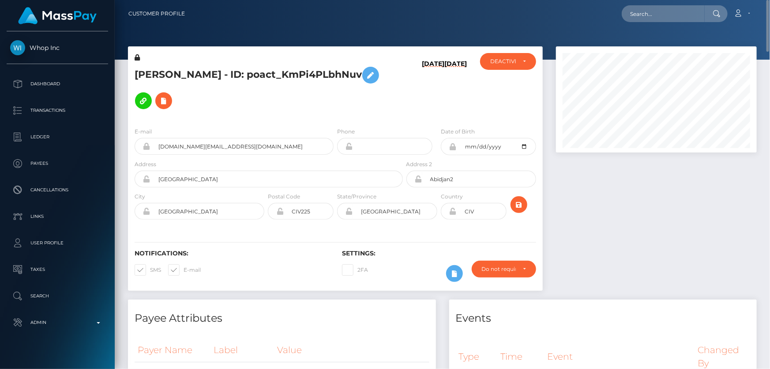
drag, startPoint x: 635, startPoint y: 292, endPoint x: 634, endPoint y: 297, distance: 4.8
click at [635, 292] on div at bounding box center [657, 172] width 214 height 253
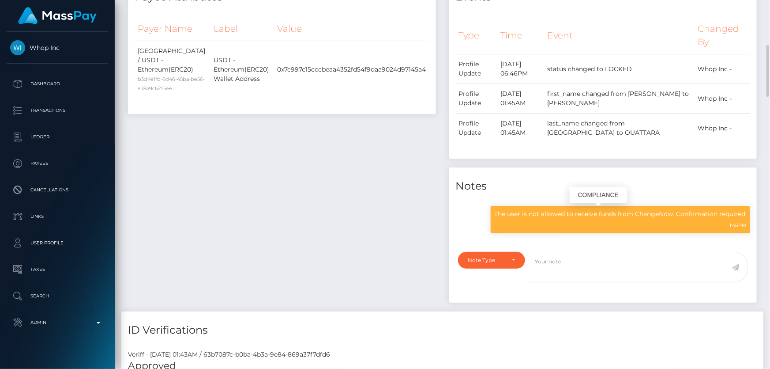
click at [594, 214] on p "The user is not allowed to receive funds from ChangeNow. Confirmation required." at bounding box center [621, 213] width 253 height 9
copy div "The user is not allowed to receive funds from ChangeNow. Confirmation required."
click at [308, 163] on div "Payee Attributes Payer Name Label Value Côte d’Ivoire / USDT - Ethereum(ERC20) …" at bounding box center [281, 144] width 321 height 333
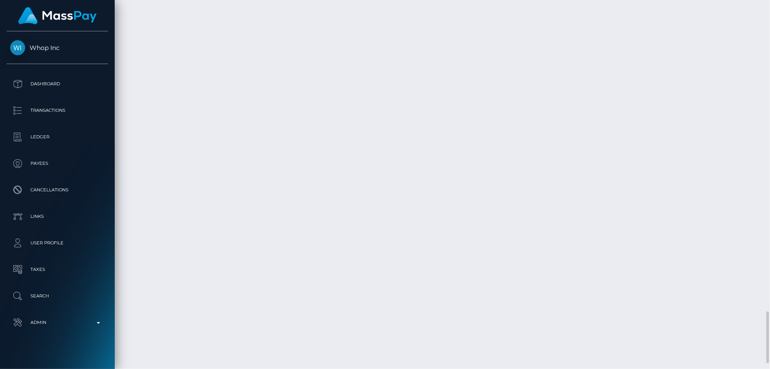
scroll to position [2251, 0]
drag, startPoint x: 559, startPoint y: 286, endPoint x: 551, endPoint y: 276, distance: 12.6
copy td "$58.02 USD"
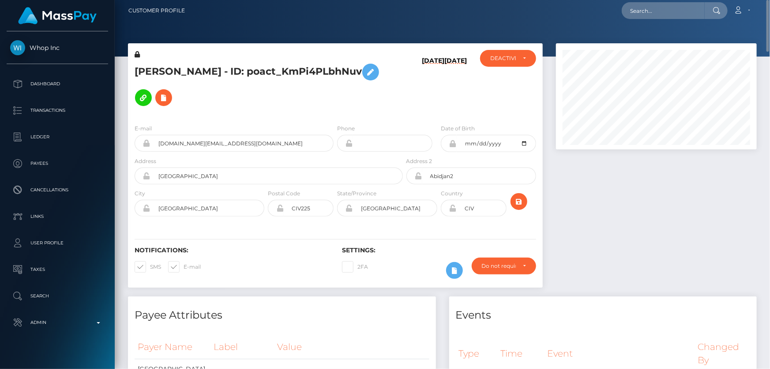
scroll to position [0, 0]
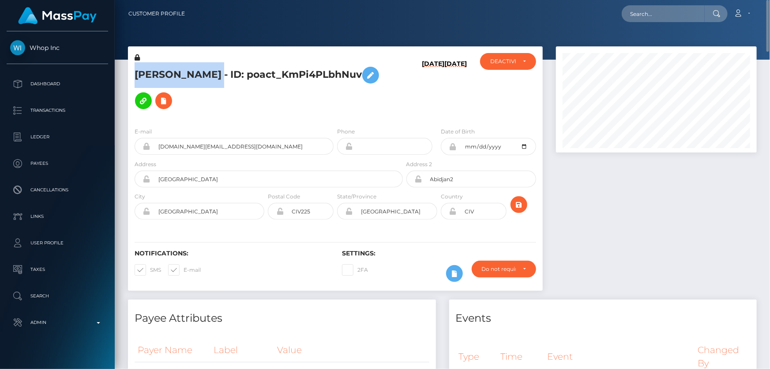
drag, startPoint x: 217, startPoint y: 74, endPoint x: 136, endPoint y: 75, distance: 81.2
click at [136, 75] on h5 "AZIZ OUATTARA - ID: poact_KmPi4PLbhNuv" at bounding box center [267, 87] width 264 height 51
copy h5 "AZIZ OUATTARA"
drag, startPoint x: 237, startPoint y: 150, endPoint x: 157, endPoint y: 146, distance: 79.6
click at [157, 146] on input "azizouattara.ci@gmail.com" at bounding box center [242, 146] width 183 height 17
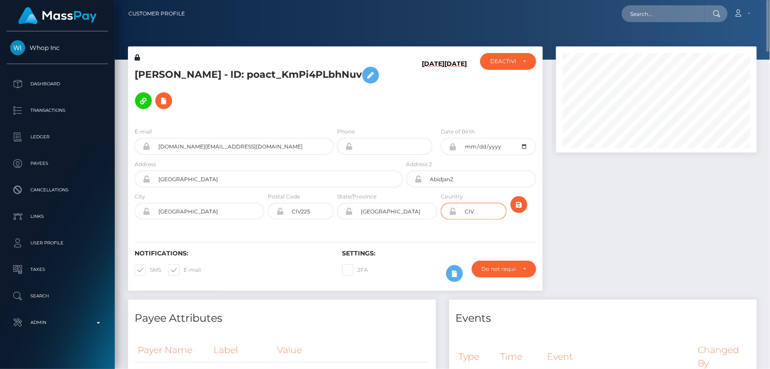
drag, startPoint x: 468, startPoint y: 213, endPoint x: 463, endPoint y: 213, distance: 4.9
click at [463, 213] on input "CIV" at bounding box center [482, 211] width 50 height 17
click at [380, 99] on h5 "AZIZ OUATTARA - ID: poact_KmPi4PLbhNuv" at bounding box center [267, 87] width 264 height 51
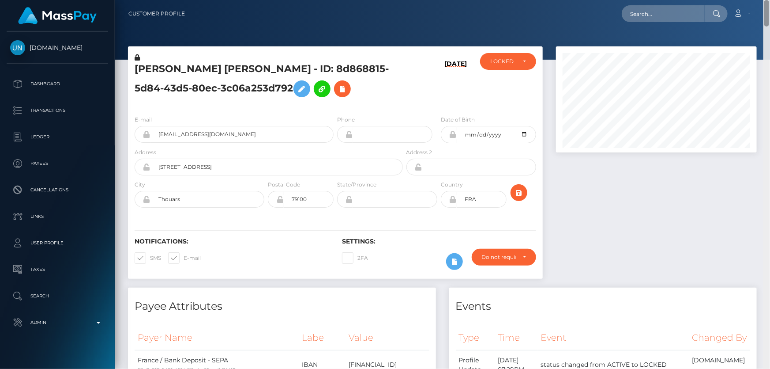
drag, startPoint x: 768, startPoint y: 147, endPoint x: 770, endPoint y: -5, distance: 151.5
click at [770, 0] on html "[DOMAIN_NAME] Dashboard Transactions Ledger Payees Cancellations" at bounding box center [385, 184] width 770 height 369
click at [521, 65] on div "LOCKED" at bounding box center [508, 61] width 56 height 17
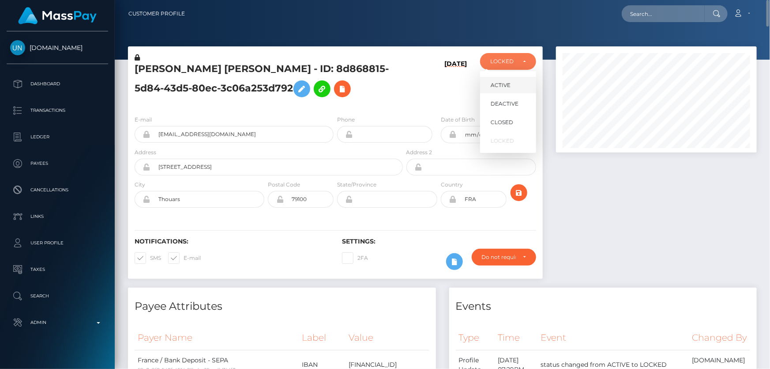
scroll to position [106, 200]
click at [511, 85] on link "ACTIVE" at bounding box center [508, 85] width 56 height 16
select select "ACTIVE"
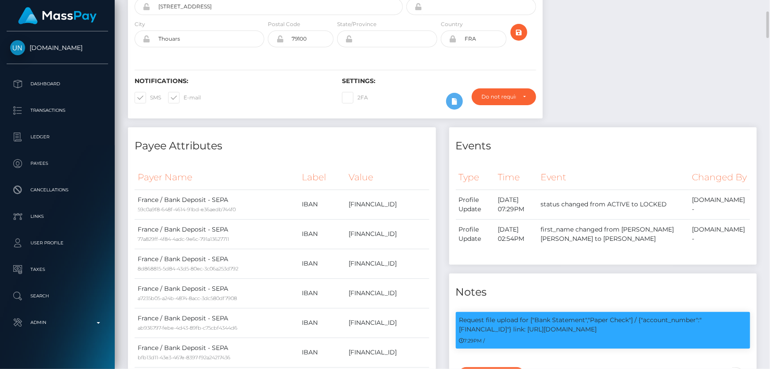
scroll to position [0, 0]
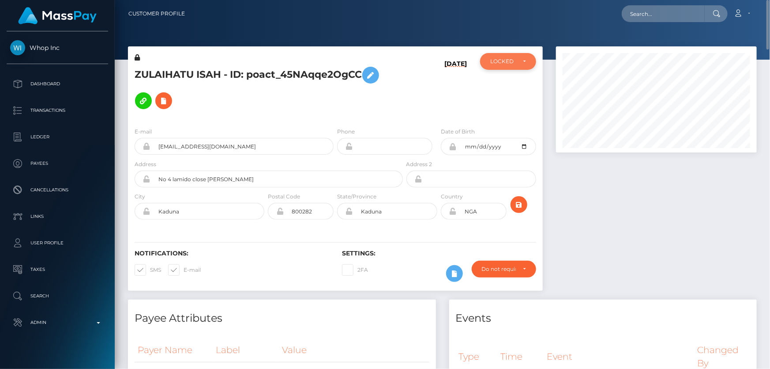
click at [502, 65] on div "LOCKED" at bounding box center [508, 61] width 56 height 17
click at [510, 83] on link "ACTIVE" at bounding box center [508, 85] width 56 height 16
select select "ACTIVE"
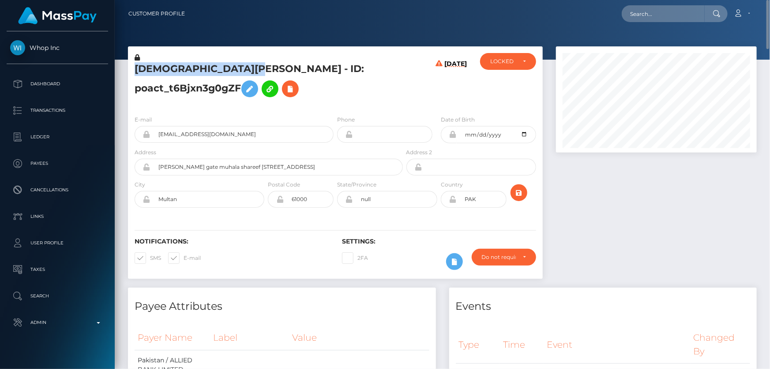
drag, startPoint x: 265, startPoint y: 69, endPoint x: 145, endPoint y: 70, distance: 119.7
click at [136, 70] on h5 "MUHAMMAD AHSAN FAIZ - ID: poact_t6Bjxn3g0gZF" at bounding box center [267, 81] width 264 height 39
copy h5 "MUHAMMAD AHSAN FAIZ"
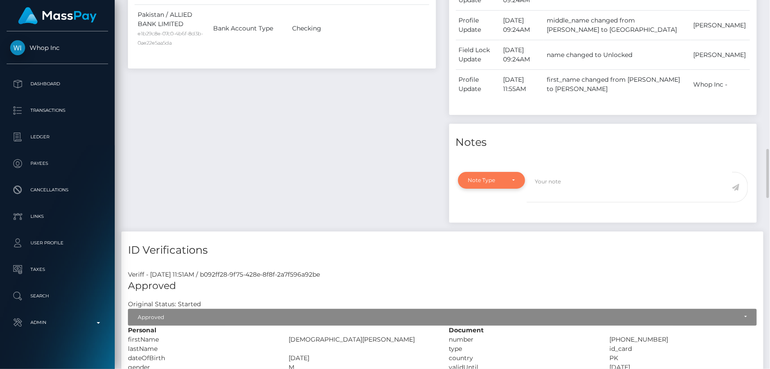
scroll to position [521, 0]
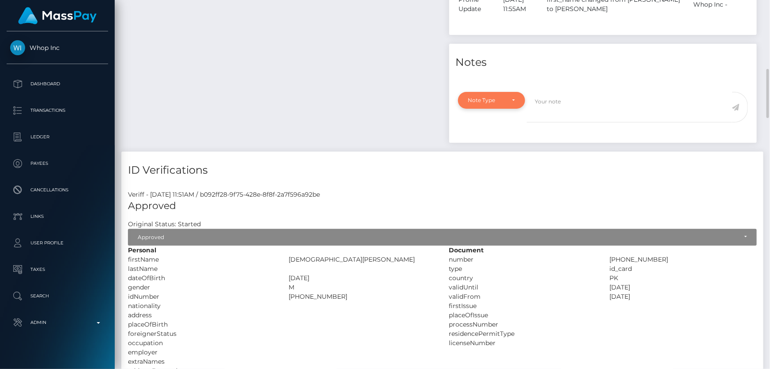
click at [502, 95] on div "Note Type" at bounding box center [492, 100] width 68 height 17
click at [502, 144] on link "Compliance" at bounding box center [492, 142] width 68 height 16
select select "COMPLIANCE"
paste textarea "The hit refers to a person without Middle Name and with a different ID number."
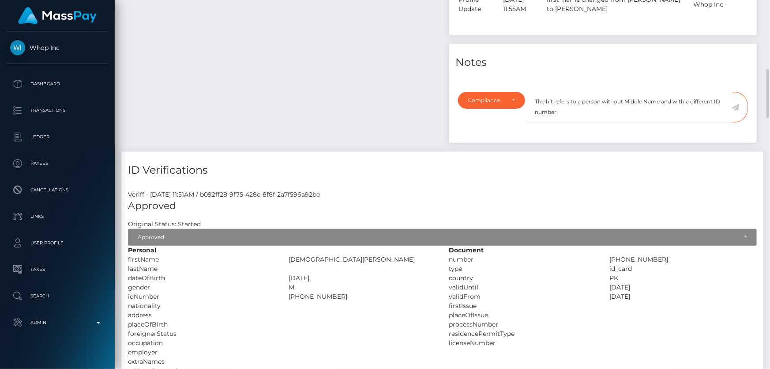
click at [603, 113] on textarea "The hit refers to a person without Middle Name and with a different ID number." at bounding box center [629, 107] width 205 height 30
type textarea "The hit refers to a person without Middle Name and with a different ID number. …"
click at [497, 102] on div "Compliance" at bounding box center [486, 100] width 37 height 7
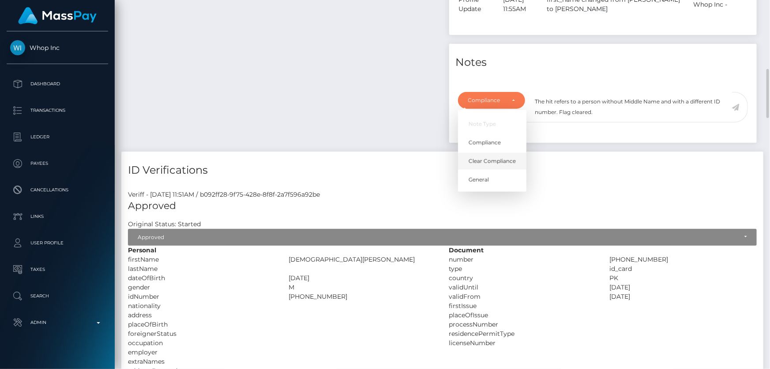
click at [503, 159] on span "Clear Compliance" at bounding box center [492, 161] width 47 height 8
select select "CLEAR_COMPLIANCE"
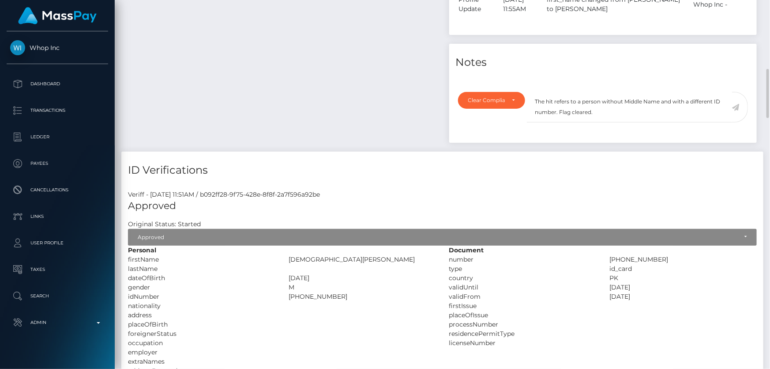
click at [736, 105] on icon at bounding box center [737, 107] width 8 height 7
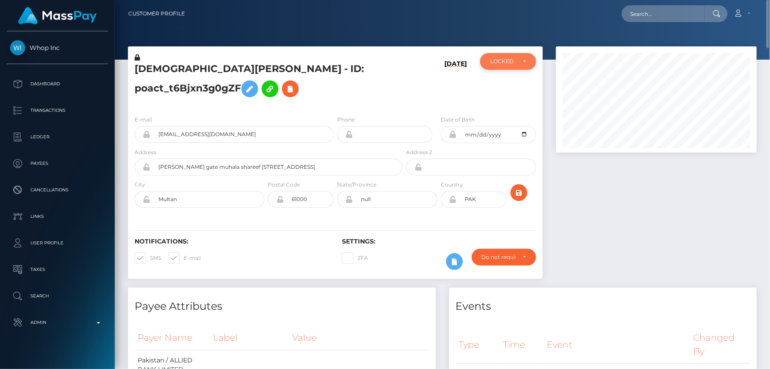
click at [498, 65] on div "LOCKED" at bounding box center [508, 61] width 56 height 17
click at [505, 86] on span "ACTIVE" at bounding box center [501, 85] width 20 height 8
select select "ACTIVE"
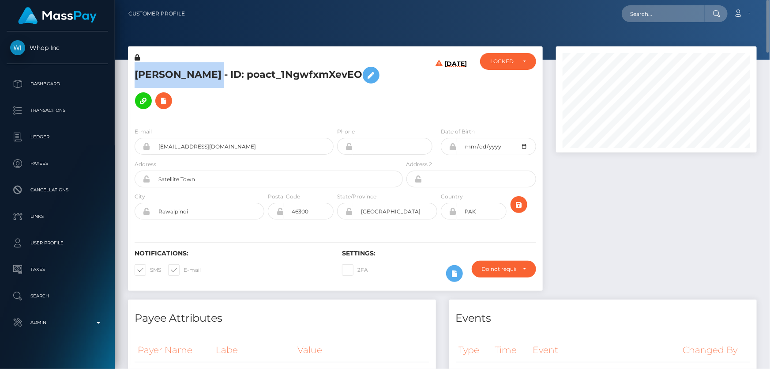
drag, startPoint x: 226, startPoint y: 74, endPoint x: 137, endPoint y: 78, distance: 88.9
click at [137, 78] on h5 "[PERSON_NAME] - ID: poact_1NgwfxmXevEO" at bounding box center [267, 87] width 264 height 51
copy h5 "RASHEED AHMED"
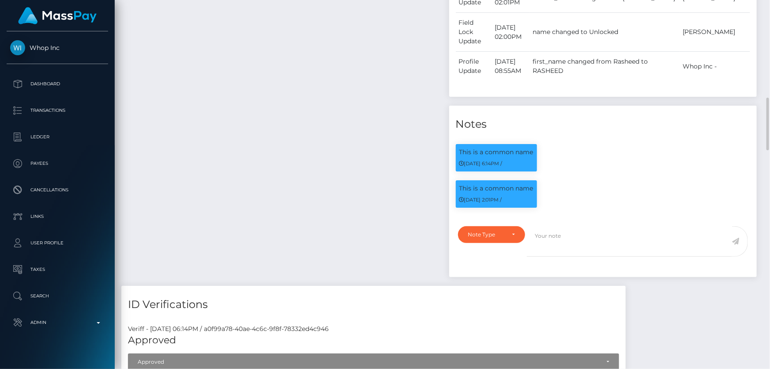
scroll to position [763, 0]
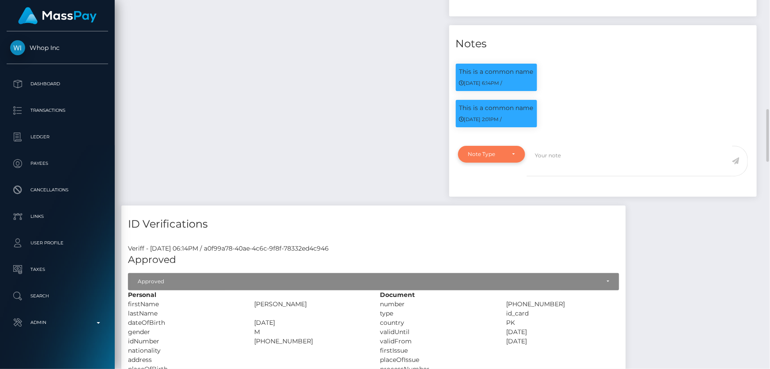
click at [505, 146] on div "Note Type" at bounding box center [492, 154] width 68 height 17
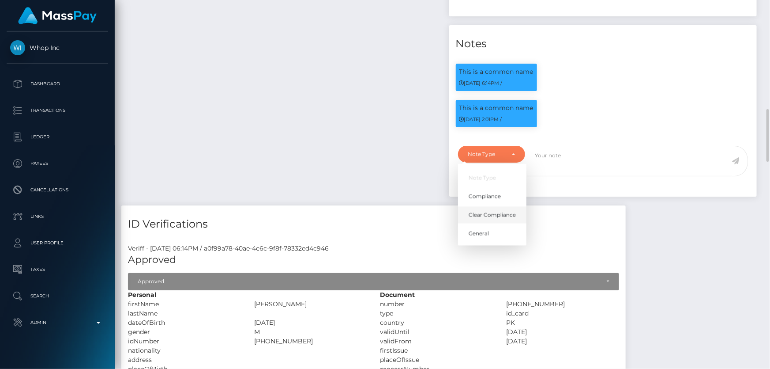
click at [499, 211] on span "Clear Compliance" at bounding box center [492, 215] width 47 height 8
select select "CLEAR_COMPLIANCE"
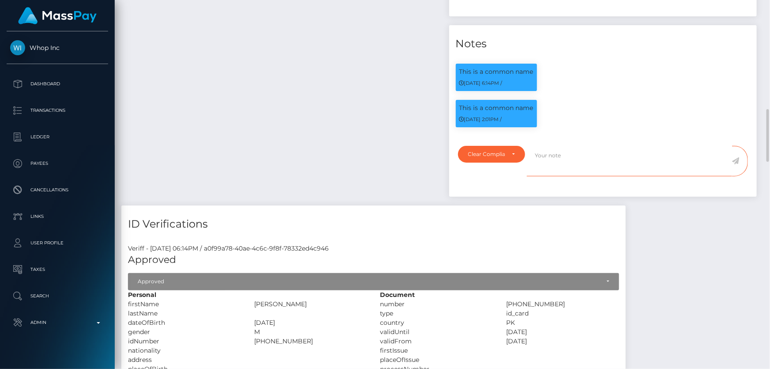
paste textarea "The hits refer to persons with different Last Names ( Ahmad )."
type textarea "The hits refer to persons with different Last Names ( [PERSON_NAME] ). Flag cle…"
click at [737, 157] on icon at bounding box center [737, 160] width 8 height 7
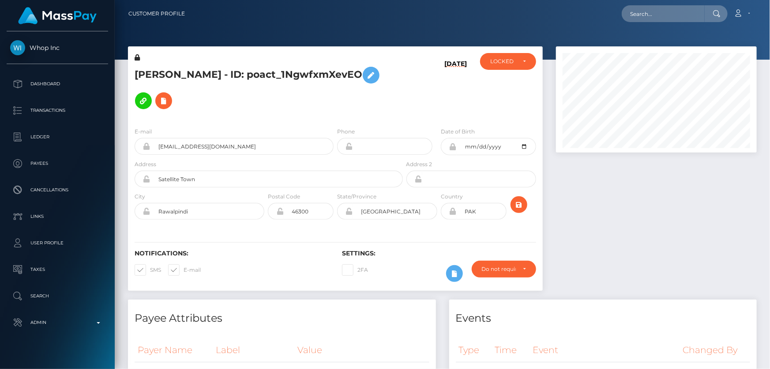
scroll to position [106, 200]
click at [518, 60] on div "LOCKED" at bounding box center [509, 61] width 36 height 7
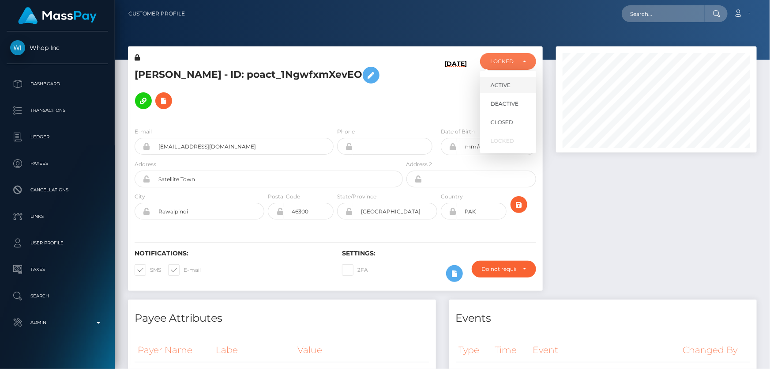
click at [512, 85] on link "ACTIVE" at bounding box center [508, 85] width 56 height 16
select select "ACTIVE"
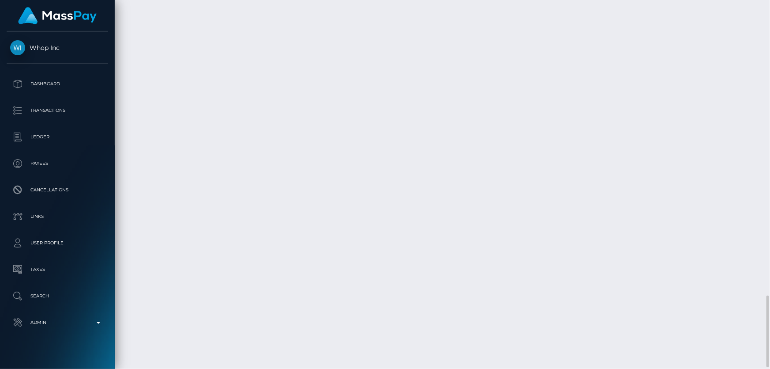
scroll to position [106, 200]
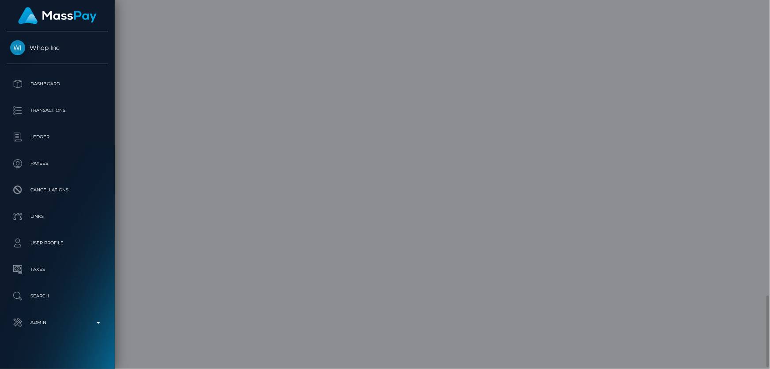
scroll to position [0, 0]
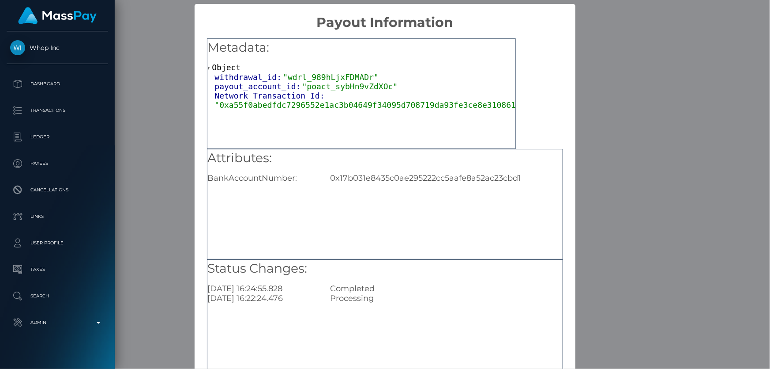
click at [406, 238] on div "Attributes: BankAccountNumber: 0x17b031e8435c0ae295222cc5aafe8a52ac23cbd1" at bounding box center [385, 204] width 356 height 110
click at [401, 177] on div "0x17b031e8435c0ae295222cc5aafe8a52ac23cbd1" at bounding box center [447, 178] width 246 height 10
copy div "0x17b031e8435c0ae295222cc5aafe8a52ac23cbd1"
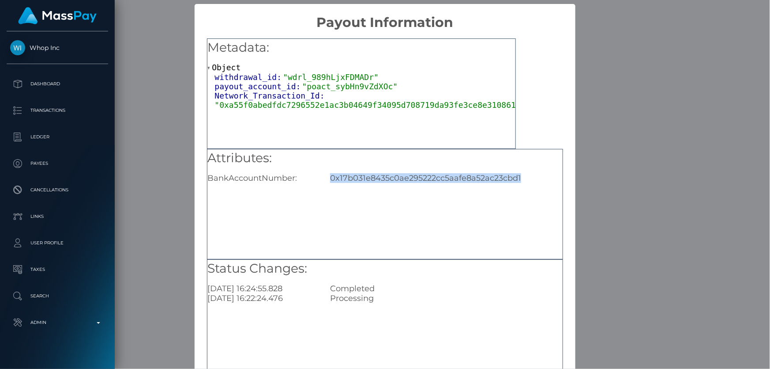
click at [605, 208] on div "× Payout Information Metadata: Object withdrawal_id: "wdrl_989hLjxFDMADr" payou…" at bounding box center [385, 184] width 770 height 369
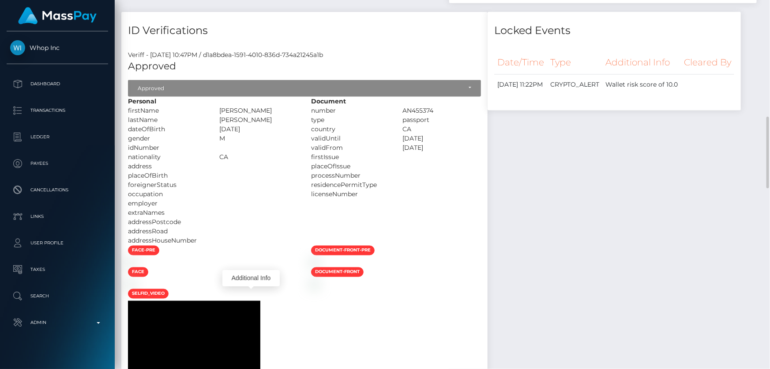
scroll to position [442, 0]
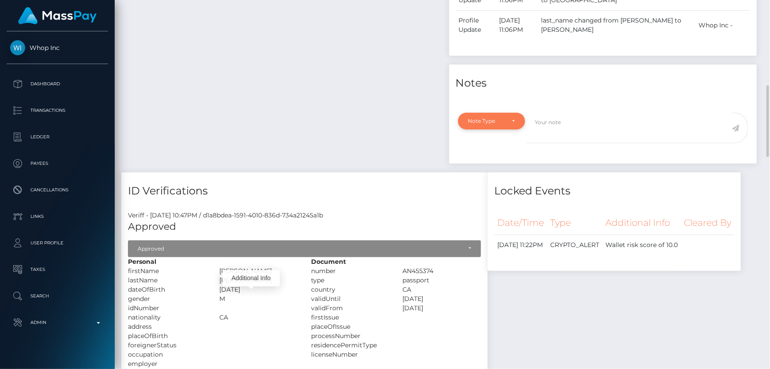
click at [491, 124] on div "Note Type" at bounding box center [486, 120] width 37 height 7
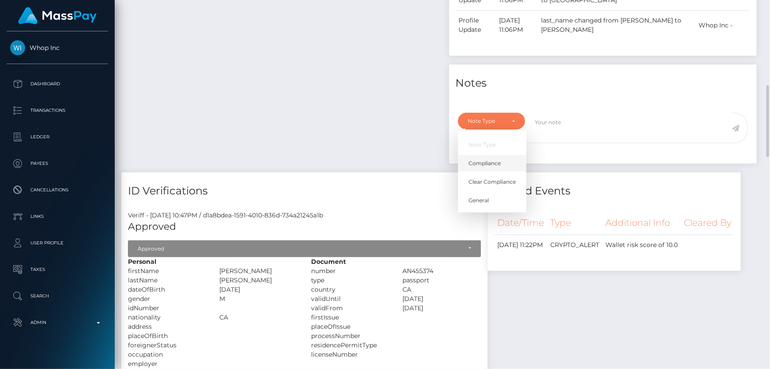
scroll to position [106, 200]
click at [481, 164] on span "Compliance" at bounding box center [485, 163] width 32 height 8
select select "COMPLIANCE"
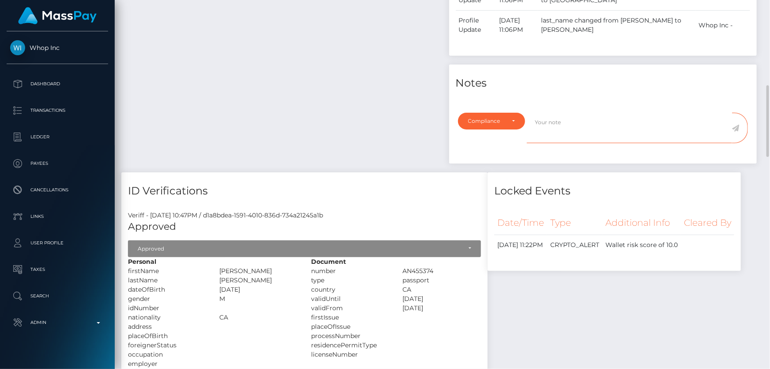
click at [570, 130] on textarea at bounding box center [629, 128] width 205 height 30
paste textarea "0x17b031e8435c0ae295222cc5aafe8a52ac23cbd1"
type textarea "The user is not allowed to use the wallet: 0x17b031e8435c0ae295222cc5aafe8a52ac…"
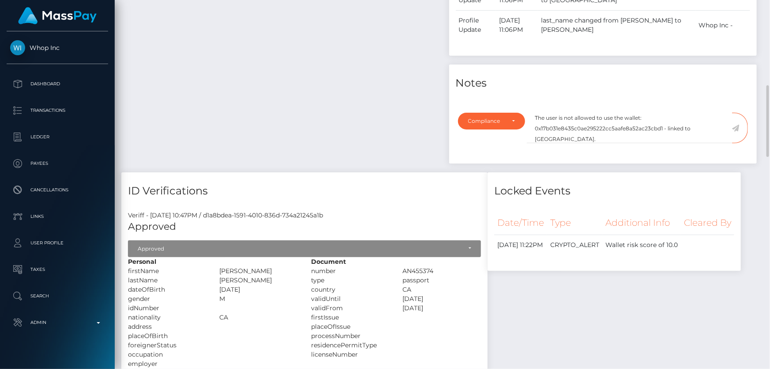
click at [737, 127] on icon at bounding box center [737, 128] width 8 height 7
click at [311, 130] on div "Payee Attributes Payer Name Label Value Canada / Ethereum dce46812-a213-41fa-96…" at bounding box center [281, 9] width 321 height 326
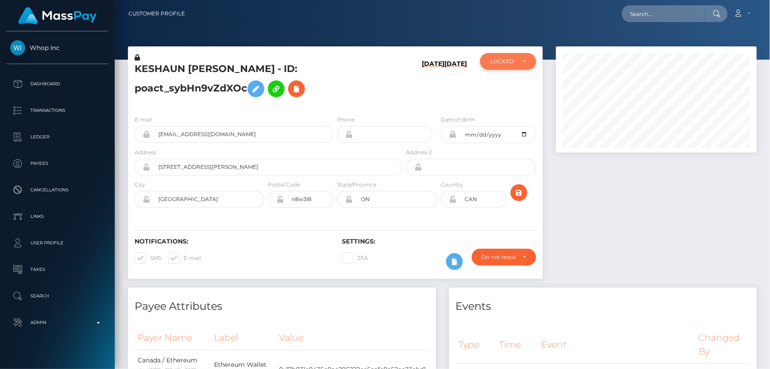
scroll to position [441441, 441346]
click at [515, 65] on div "LOCKED" at bounding box center [508, 61] width 56 height 17
click at [519, 104] on link "DEACTIVE" at bounding box center [508, 103] width 56 height 16
select select "DEACTIVE"
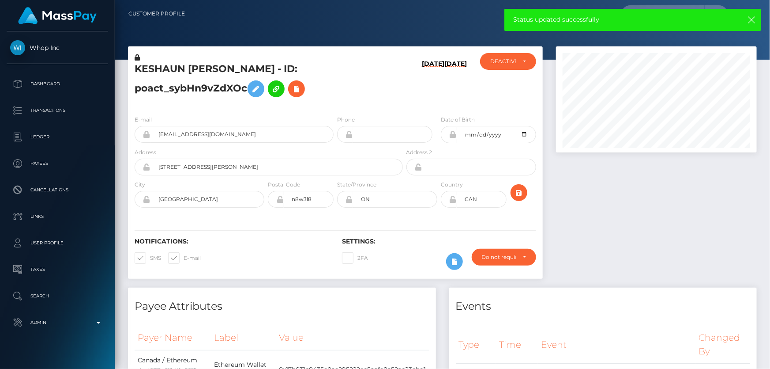
click at [381, 83] on h5 "KESHAUN [PERSON_NAME] - ID: poact_sybHn9vZdXOc" at bounding box center [267, 81] width 264 height 39
click at [295, 91] on icon at bounding box center [296, 88] width 11 height 11
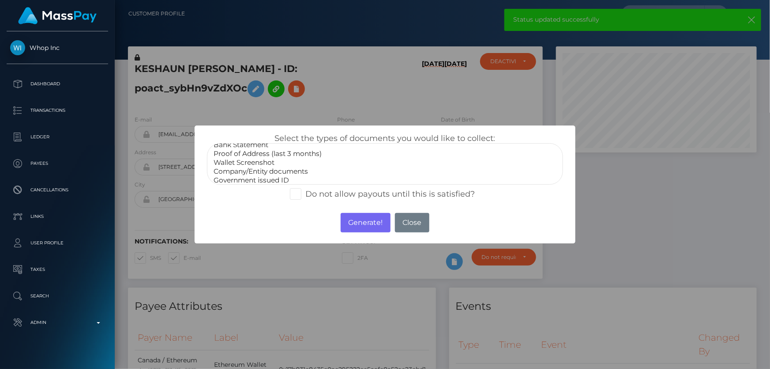
scroll to position [25, 0]
select select "Miscellaneous"
click at [245, 178] on option "Miscellaneous" at bounding box center [385, 178] width 344 height 9
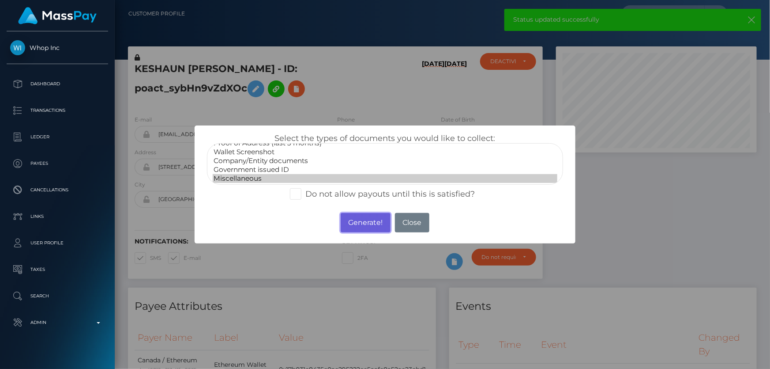
click at [355, 219] on button "Generate!" at bounding box center [366, 222] width 50 height 19
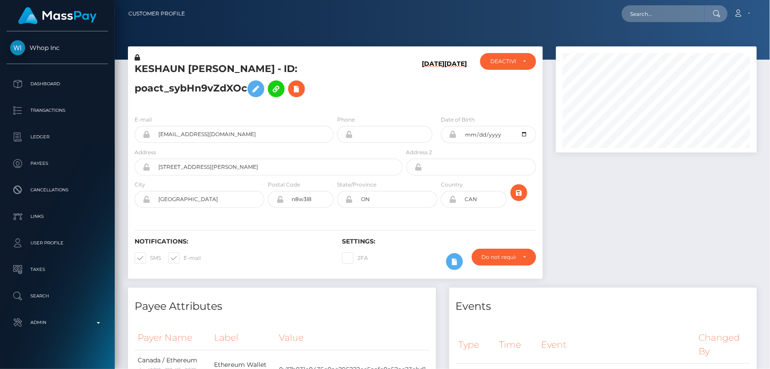
click at [189, 89] on h5 "KESHAUN TYWON LEWIS - ID: poact_sybHn9vZdXOc" at bounding box center [267, 81] width 264 height 39
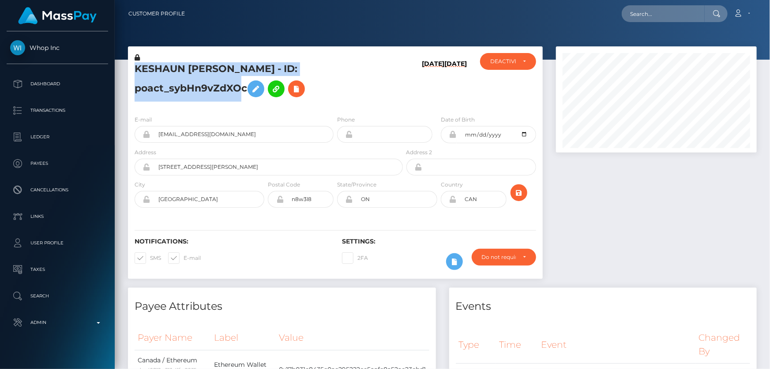
click at [189, 89] on h5 "KESHAUN TYWON LEWIS - ID: poact_sybHn9vZdXOc" at bounding box center [267, 81] width 264 height 39
copy h5 "KESHAUN TYWON LEWIS - ID: poact_sybHn9vZdXOc"
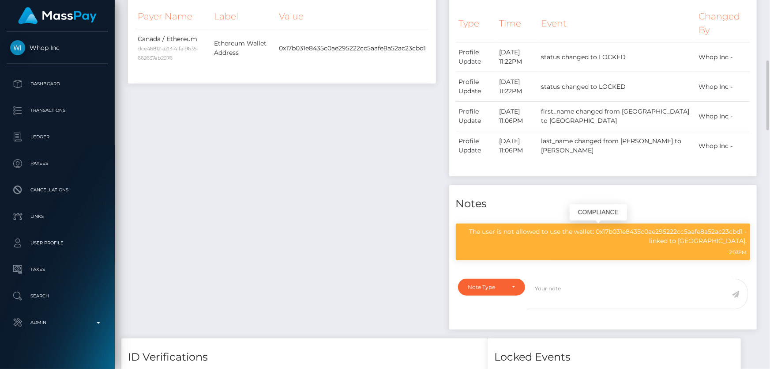
scroll to position [106, 200]
click at [525, 224] on div "The user is not allowed to use the wallet: 0x17b031e8435c0ae295222cc5aafe8a52ac…" at bounding box center [603, 241] width 295 height 37
click at [525, 230] on p "The user is not allowed to use the wallet: 0x17b031e8435c0ae295222cc5aafe8a52ac…" at bounding box center [604, 236] width 288 height 19
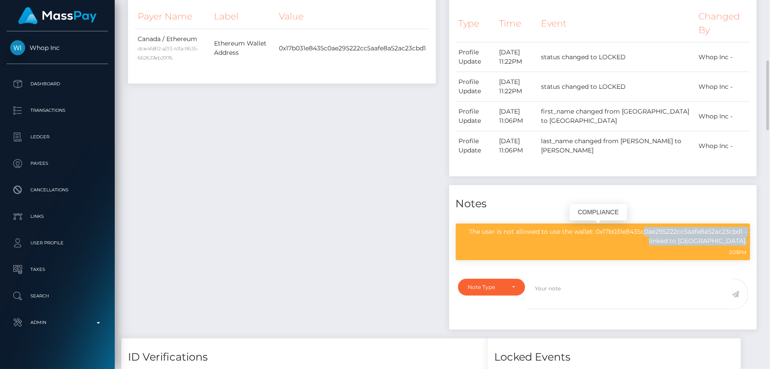
copy div "The user is not allowed to use the wallet: 0x17b031e8435c0ae295222cc5aafe8a52ac…"
drag, startPoint x: 202, startPoint y: 164, endPoint x: 214, endPoint y: 168, distance: 12.0
click at [203, 165] on div "Payee Attributes Payer Name Label Value Canada / Ethereum dce46812-a213-41fa-96…" at bounding box center [281, 152] width 321 height 372
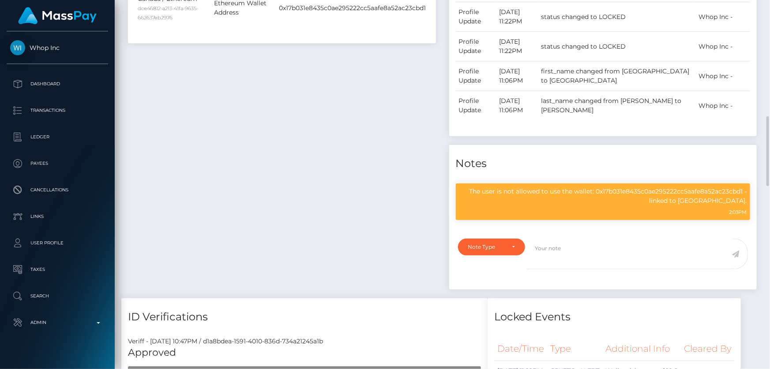
scroll to position [442, 0]
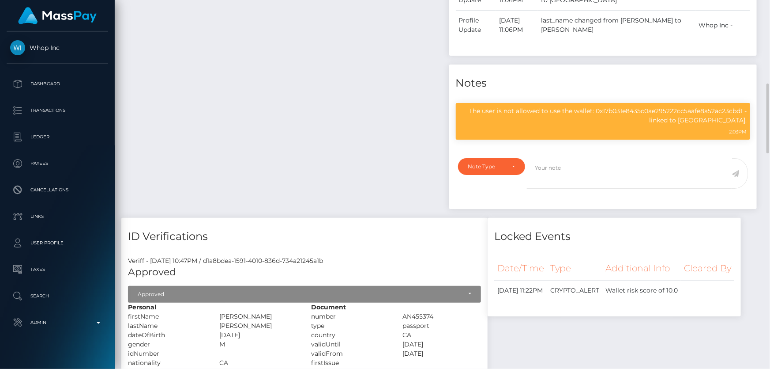
click at [308, 139] on div "Payee Attributes Payer Name Label Value Canada / Ethereum dce46812-a213-41fa-96…" at bounding box center [281, 32] width 321 height 372
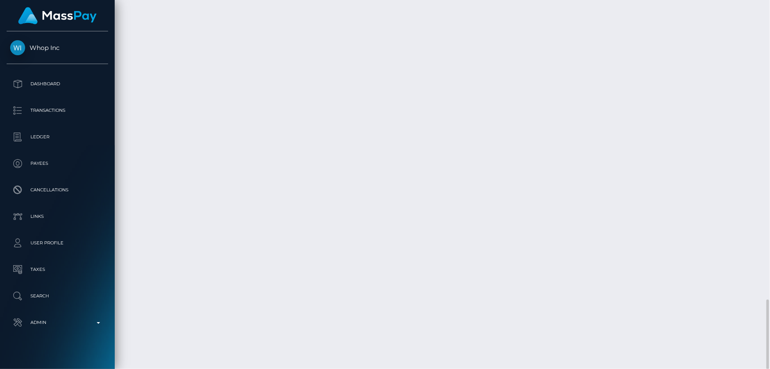
scroll to position [106, 200]
drag, startPoint x: 552, startPoint y: 286, endPoint x: 544, endPoint y: 276, distance: 13.1
copy td "$120.58 USD"
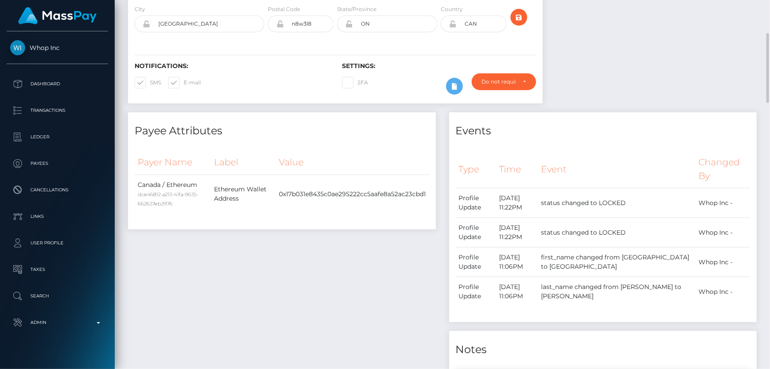
scroll to position [0, 0]
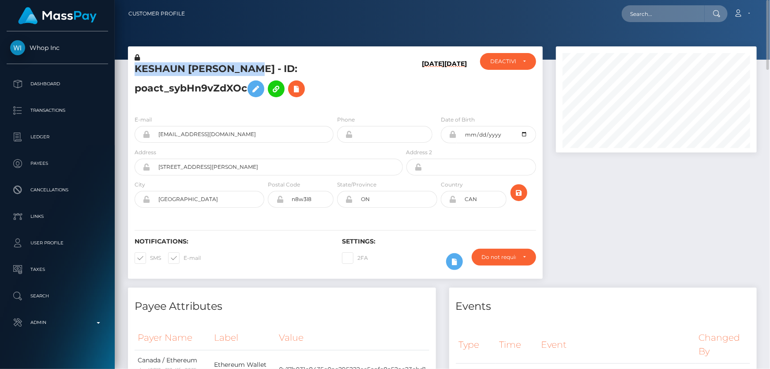
drag, startPoint x: 262, startPoint y: 69, endPoint x: 136, endPoint y: 63, distance: 125.6
click at [136, 63] on h5 "KESHAUN TYWON LEWIS - ID: poact_sybHn9vZdXOc" at bounding box center [267, 81] width 264 height 39
copy h5 "KESHAUN TYWON LEWIS"
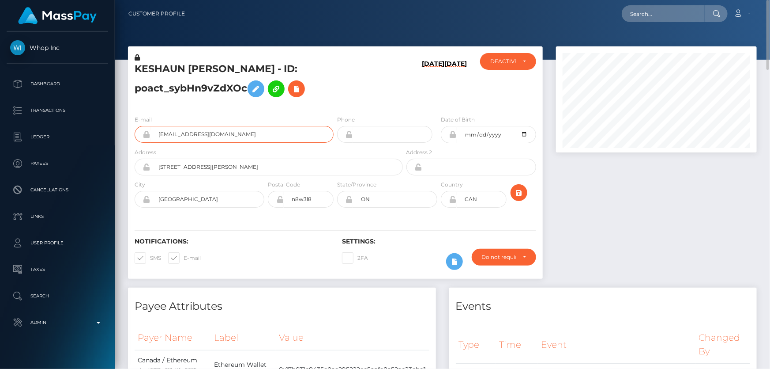
drag, startPoint x: 178, startPoint y: 133, endPoint x: 169, endPoint y: 137, distance: 9.9
click at [153, 136] on input "evanhayek11+e46f669210@gmail.com" at bounding box center [242, 134] width 183 height 17
click at [374, 97] on h5 "KESHAUN TYWON LEWIS - ID: poact_sybHn9vZdXOc" at bounding box center [267, 81] width 264 height 39
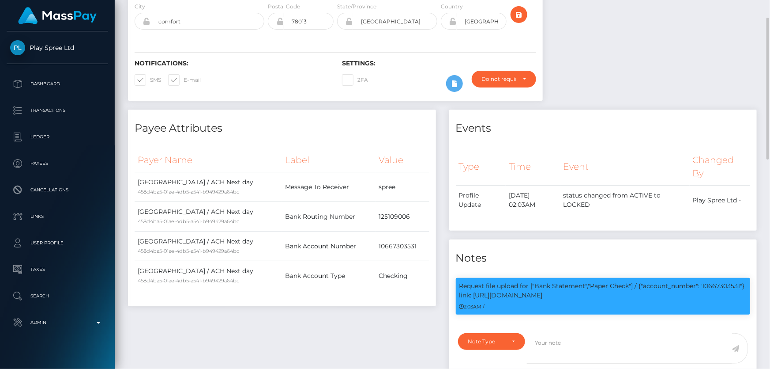
scroll to position [30, 0]
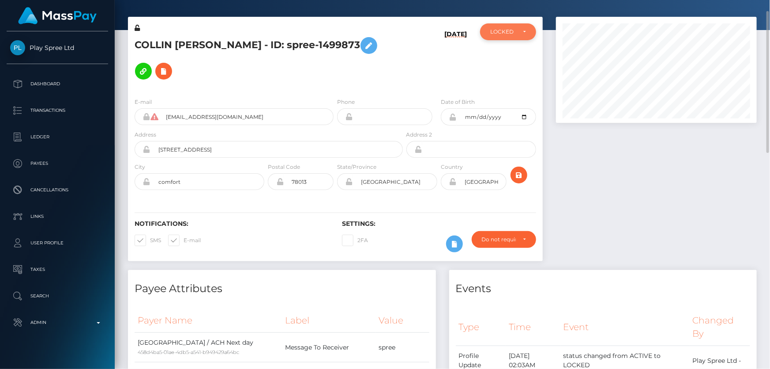
click at [506, 36] on div "LOCKED" at bounding box center [508, 31] width 56 height 17
click at [511, 53] on link "ACTIVE" at bounding box center [508, 55] width 56 height 16
select select "ACTIVE"
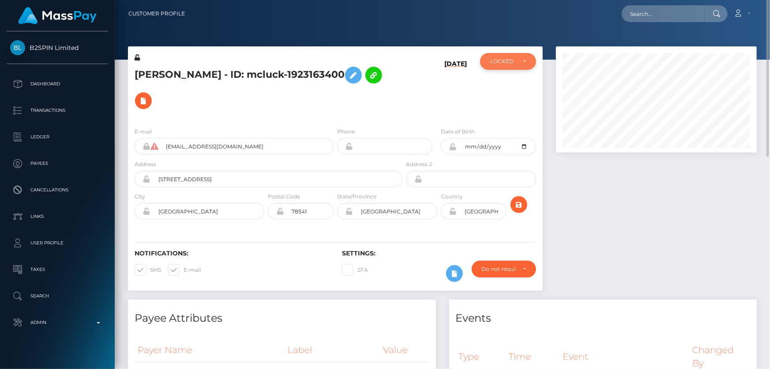
click at [500, 57] on div "LOCKED" at bounding box center [508, 61] width 56 height 17
click at [505, 82] on span "ACTIVE" at bounding box center [501, 85] width 20 height 8
select select "ACTIVE"
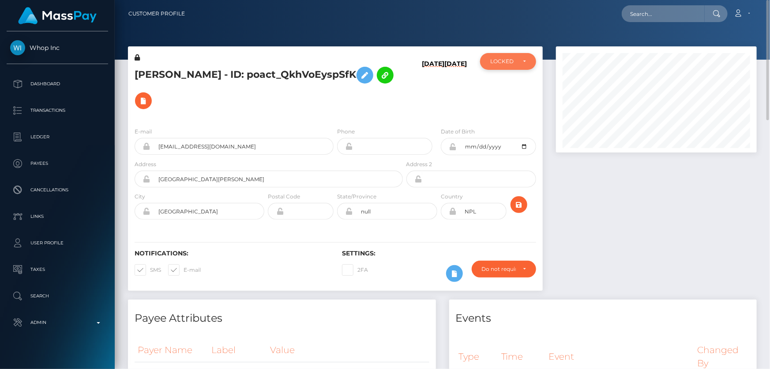
click at [510, 63] on div "LOCKED" at bounding box center [504, 61] width 26 height 7
click at [501, 84] on span "ACTIVE" at bounding box center [501, 85] width 20 height 8
select select "ACTIVE"
click at [237, 74] on h5 "[PERSON_NAME] - ID: poact_QkhVoEyspSfK" at bounding box center [267, 87] width 264 height 51
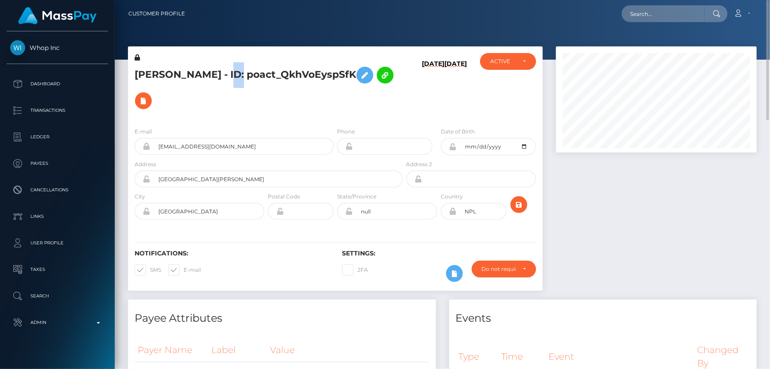
click at [237, 74] on h5 "[PERSON_NAME] - ID: poact_QkhVoEyspSfK" at bounding box center [267, 87] width 264 height 51
copy h5 "[PERSON_NAME] - ID: poact_QkhVoEyspSfK"
drag, startPoint x: 312, startPoint y: 92, endPoint x: 278, endPoint y: 97, distance: 34.3
click at [312, 92] on h5 "[PERSON_NAME] - ID: poact_QkhVoEyspSfK" at bounding box center [267, 87] width 264 height 51
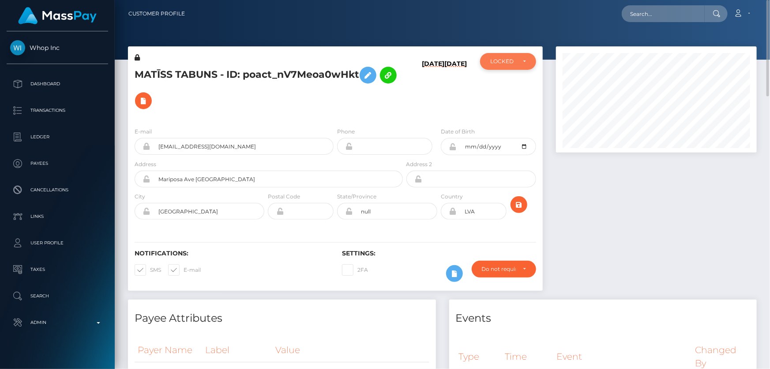
click at [506, 63] on div "LOCKED" at bounding box center [504, 61] width 26 height 7
click at [502, 87] on span "ACTIVE" at bounding box center [501, 85] width 20 height 8
select select "ACTIVE"
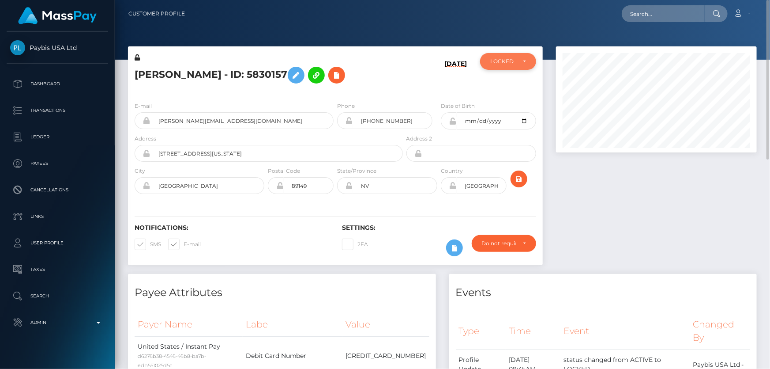
click at [497, 65] on div "LOCKED" at bounding box center [508, 61] width 56 height 17
click at [510, 84] on link "ACTIVE" at bounding box center [508, 85] width 56 height 16
select select "ACTIVE"
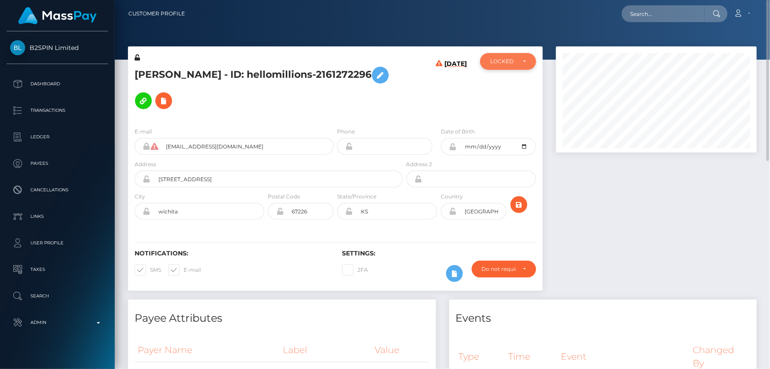
click at [496, 64] on div "LOCKED" at bounding box center [504, 61] width 26 height 7
click at [283, 63] on h5 "JUAN CARLOS BARRAZA - ID: hellomillions-2161272296" at bounding box center [267, 87] width 264 height 51
click at [283, 64] on h5 "JUAN CARLOS BARRAZA - ID: hellomillions-2161272296" at bounding box center [267, 87] width 264 height 51
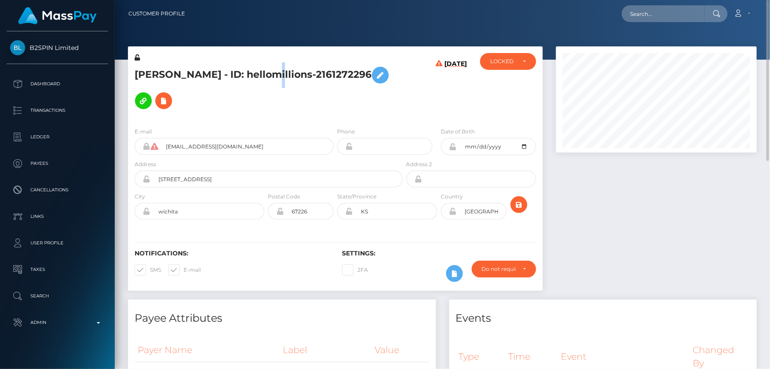
copy h5 "JUAN CARLOS BARRAZA - ID: hellomillions-2161272296"
click at [512, 54] on div "LOCKED" at bounding box center [508, 61] width 56 height 17
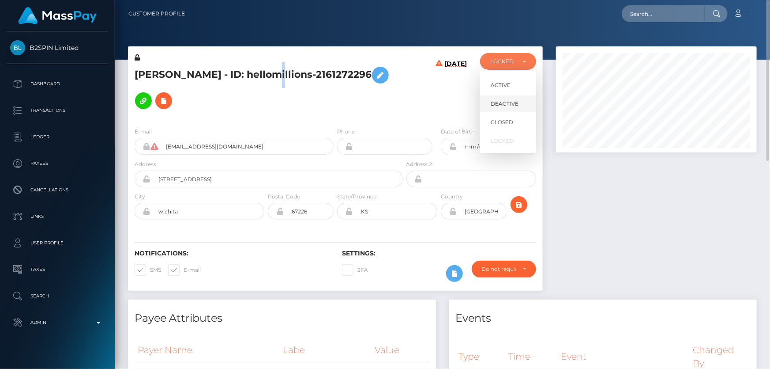
click at [507, 103] on span "DEACTIVE" at bounding box center [505, 104] width 28 height 8
select select "DEACTIVE"
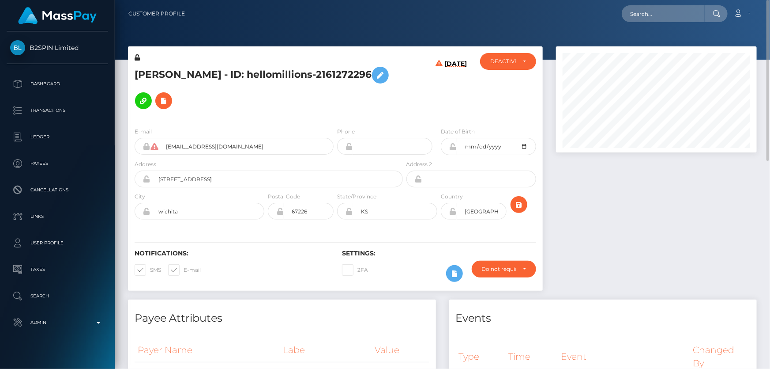
click at [614, 310] on h4 "Events" at bounding box center [603, 317] width 295 height 15
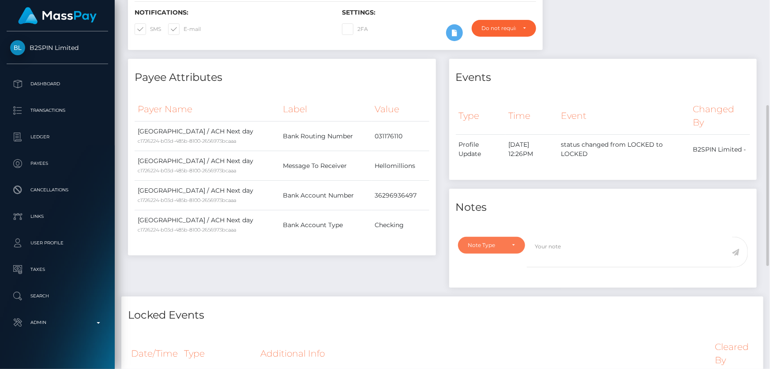
drag, startPoint x: 488, startPoint y: 227, endPoint x: 481, endPoint y: 239, distance: 14.2
click at [488, 237] on div "Note Type" at bounding box center [492, 245] width 68 height 17
drag, startPoint x: 478, startPoint y: 269, endPoint x: 565, endPoint y: 258, distance: 87.7
click at [480, 279] on link "Compliance" at bounding box center [492, 287] width 68 height 16
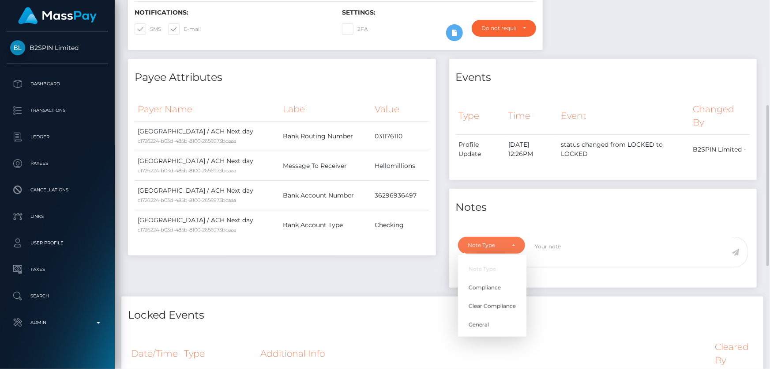
select select "COMPLIANCE"
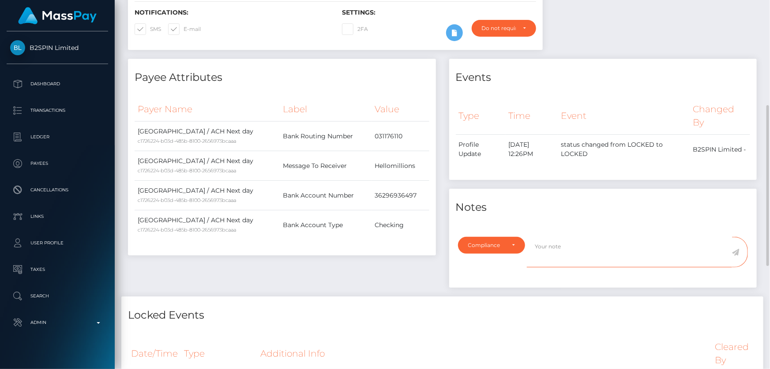
click at [568, 249] on textarea at bounding box center [629, 252] width 205 height 30
type textarea "ID required."
click at [737, 249] on icon at bounding box center [737, 252] width 8 height 7
